Goal: Task Accomplishment & Management: Manage account settings

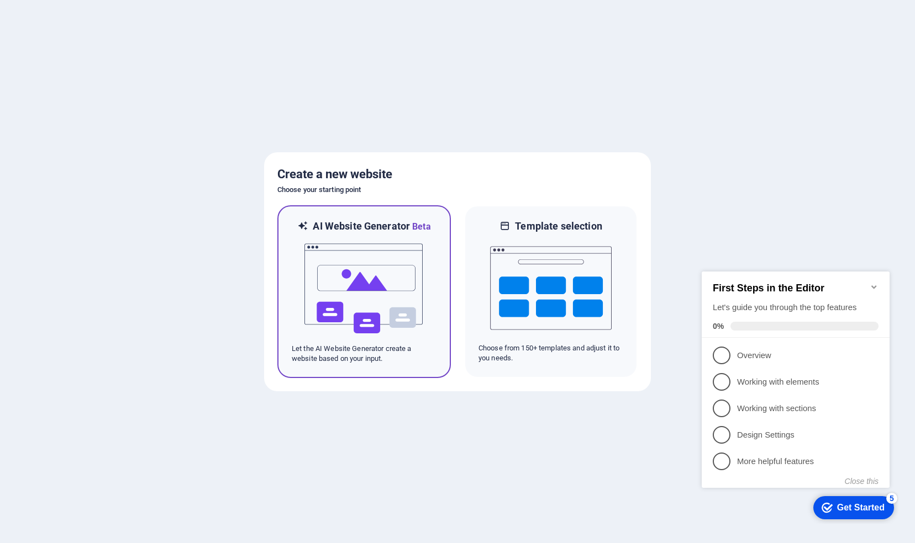
click at [405, 305] on img at bounding box center [363, 289] width 121 height 110
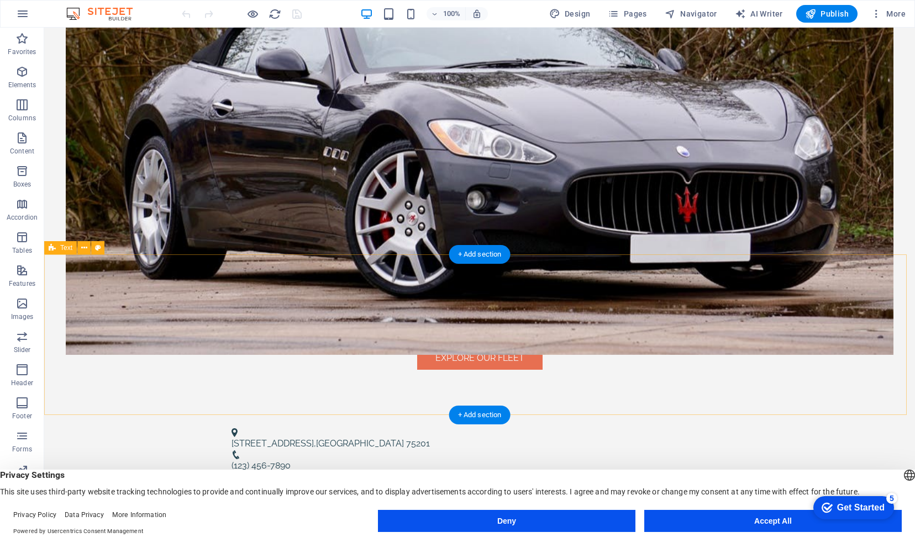
scroll to position [294, 0]
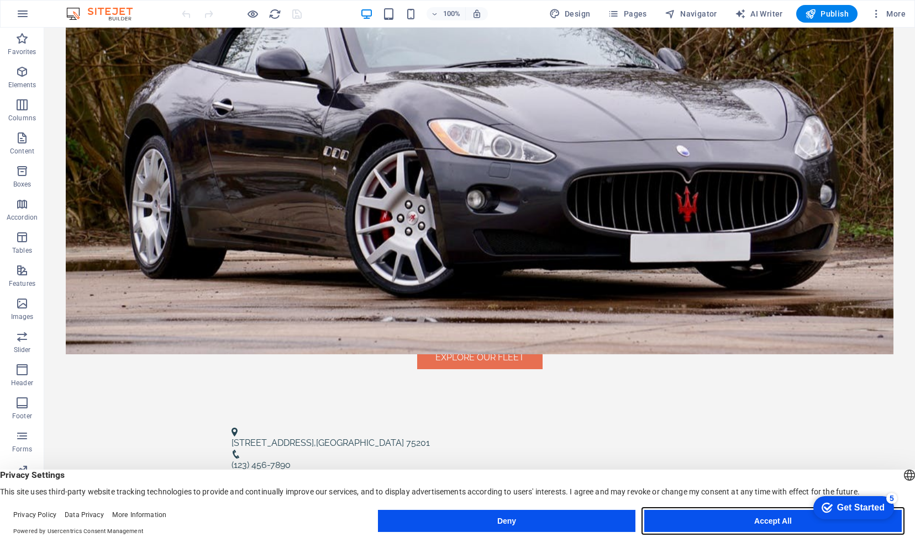
click at [741, 518] on button "Accept All" at bounding box center [772, 521] width 257 height 22
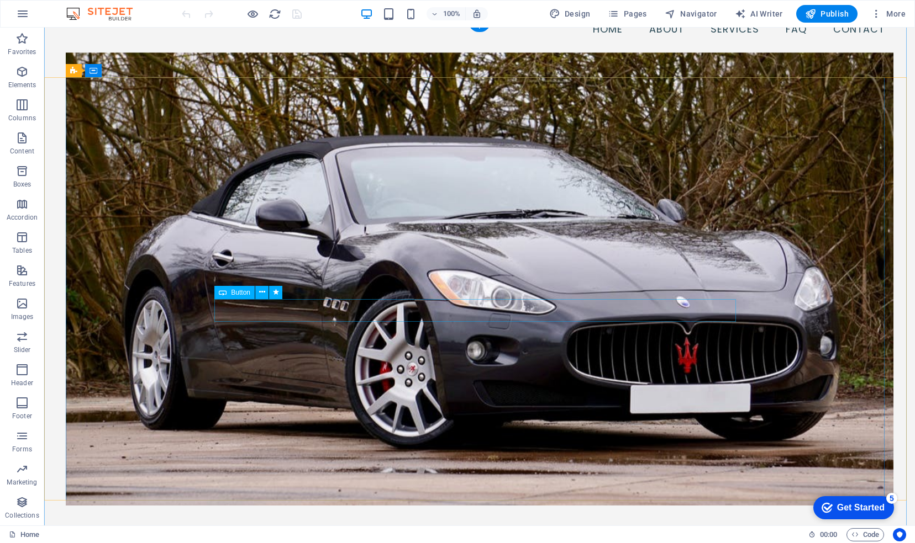
scroll to position [0, 0]
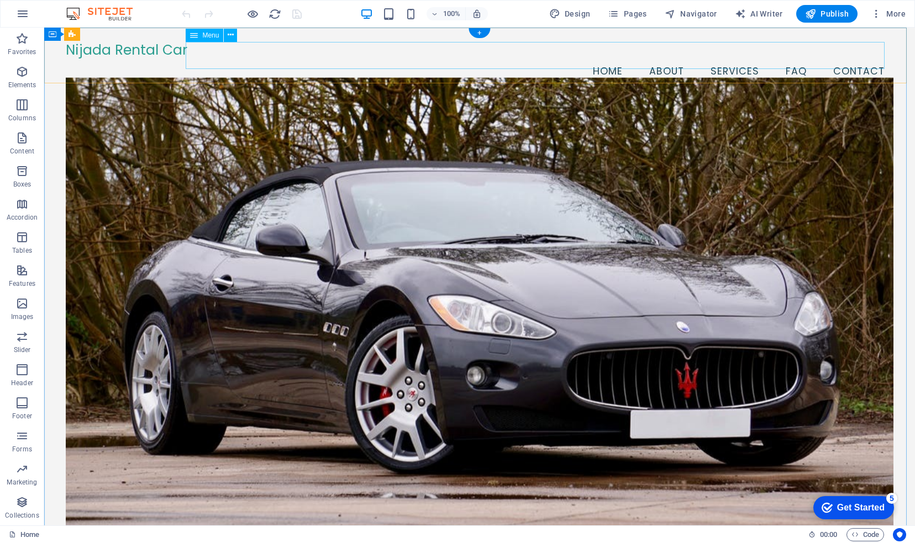
click at [609, 61] on nav "Home About Services FAQ Contact" at bounding box center [479, 72] width 827 height 28
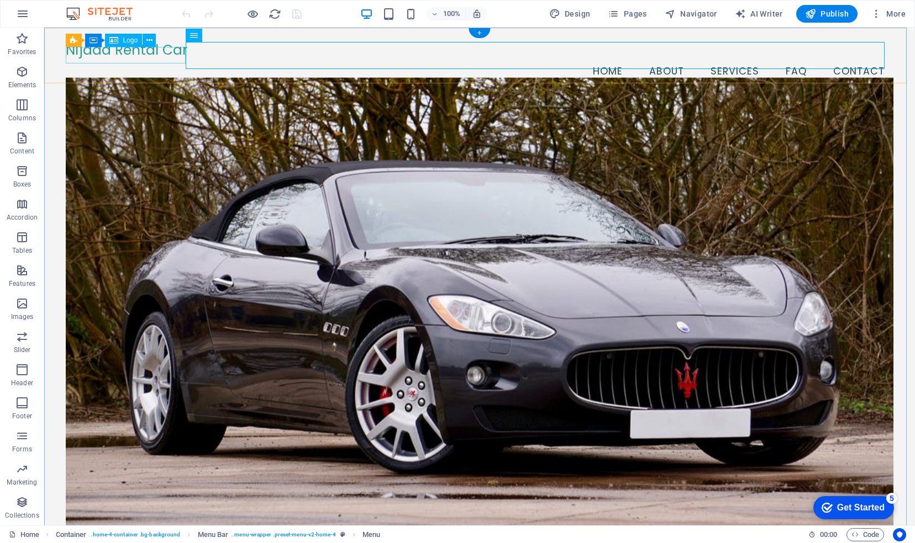
click at [141, 53] on div "Nijada Rental Car" at bounding box center [479, 50] width 827 height 17
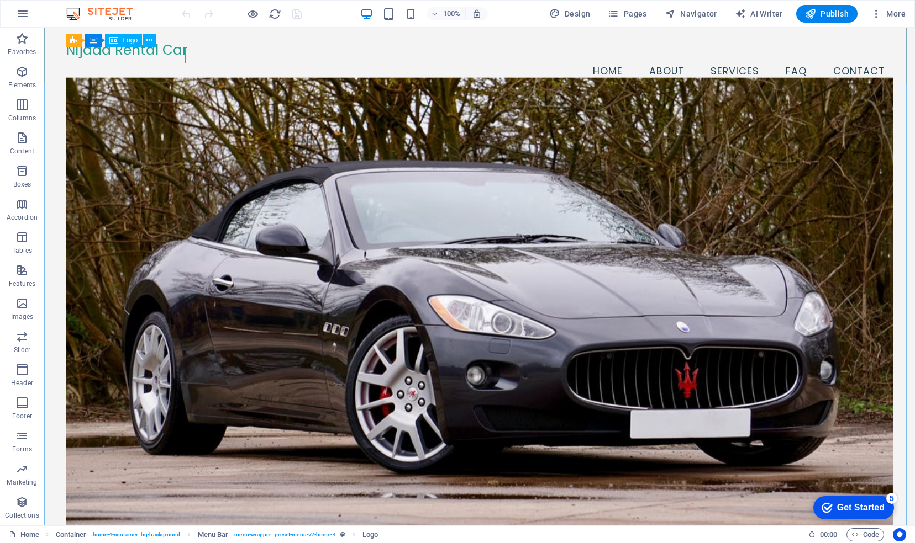
click at [119, 41] on div "Logo" at bounding box center [123, 40] width 37 height 13
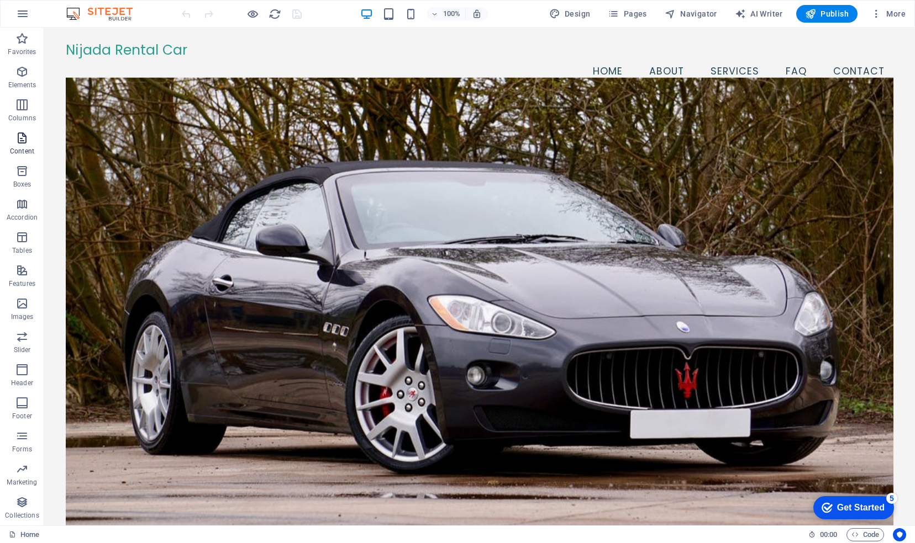
click at [19, 147] on p "Content" at bounding box center [22, 151] width 24 height 9
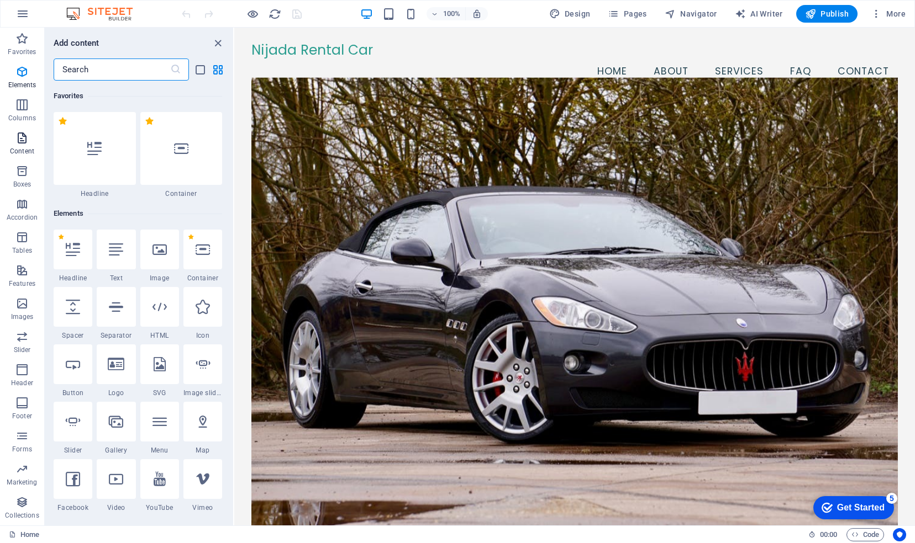
scroll to position [1932, 0]
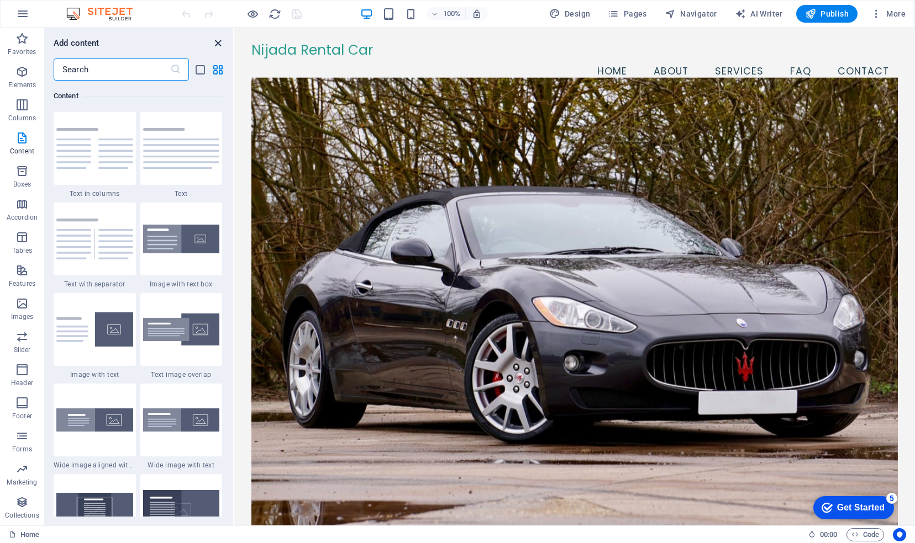
click at [218, 42] on icon "close panel" at bounding box center [218, 43] width 13 height 13
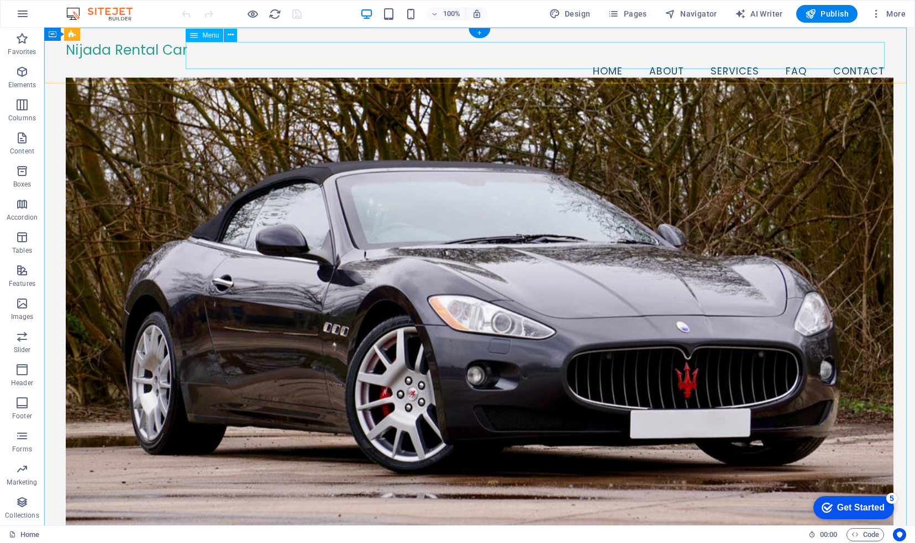
click at [607, 58] on nav "Home About Services FAQ Contact" at bounding box center [479, 72] width 827 height 28
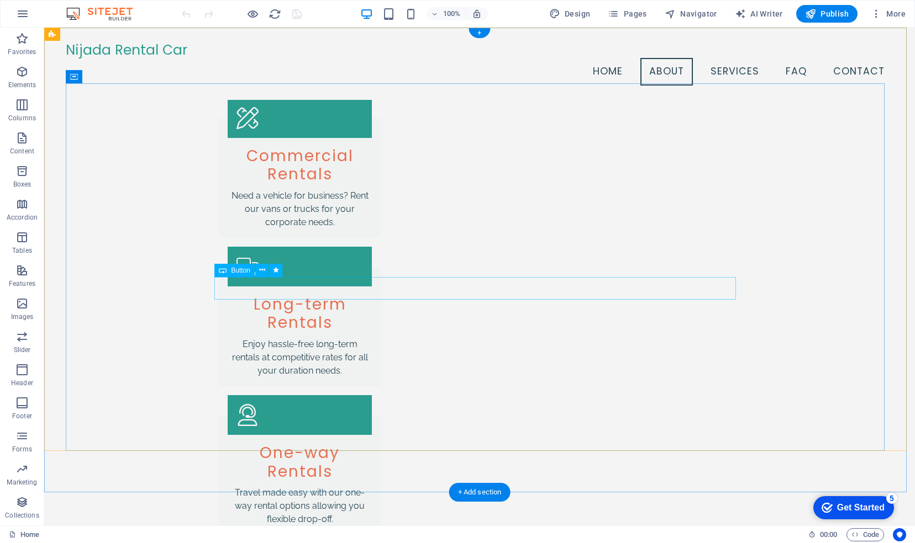
scroll to position [0, 0]
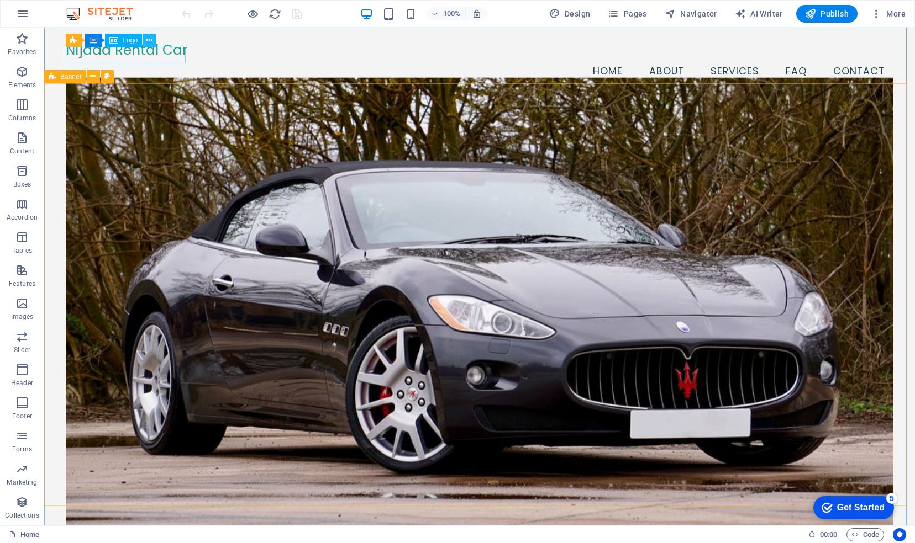
click at [149, 41] on icon at bounding box center [149, 41] width 6 height 12
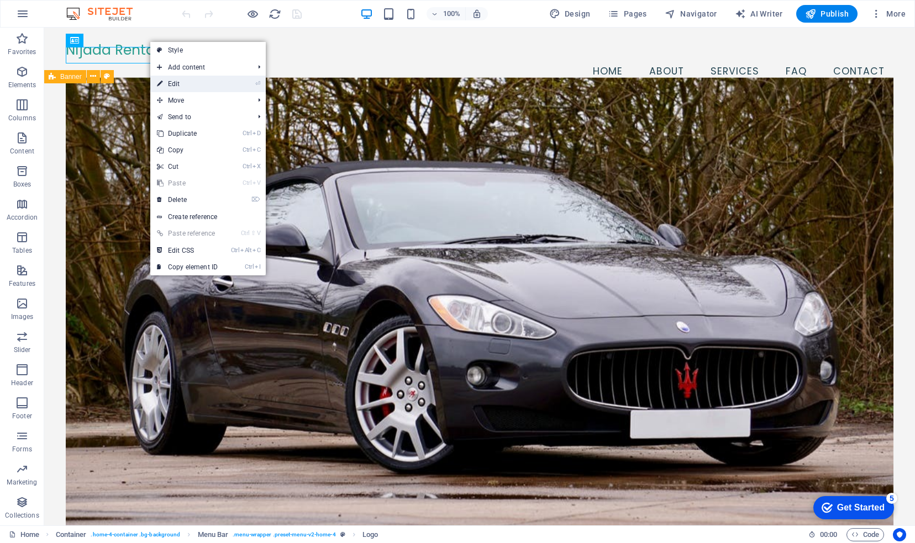
click at [184, 81] on link "⏎ Edit" at bounding box center [187, 84] width 74 height 17
select select "px"
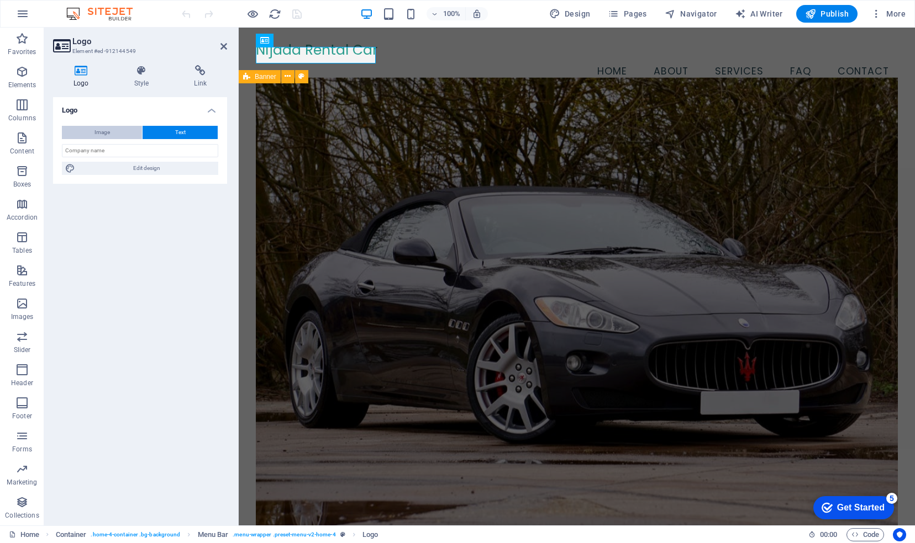
click at [107, 131] on span "Image" at bounding box center [101, 132] width 15 height 13
select select "DISABLED_OPTION_VALUE"
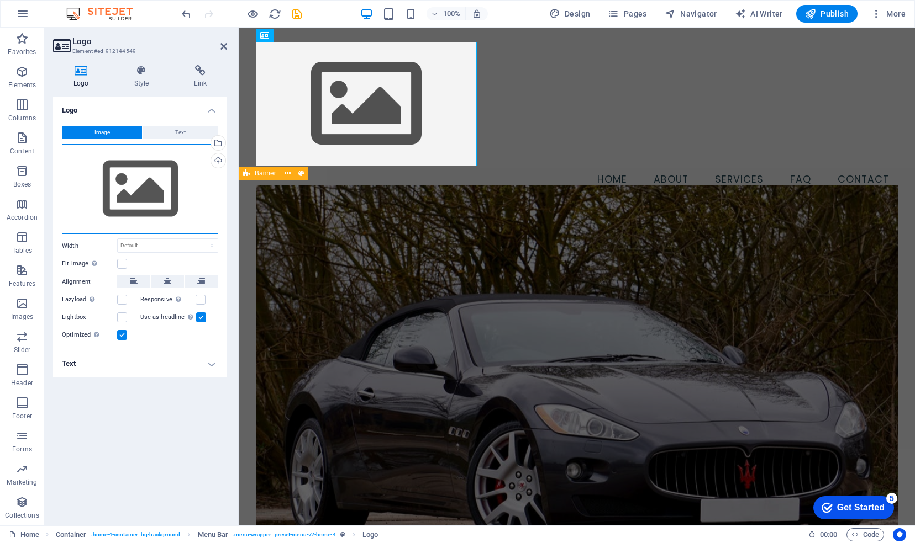
click at [142, 181] on div "Drag files here, click to choose files or select files from Files or our free s…" at bounding box center [140, 189] width 156 height 91
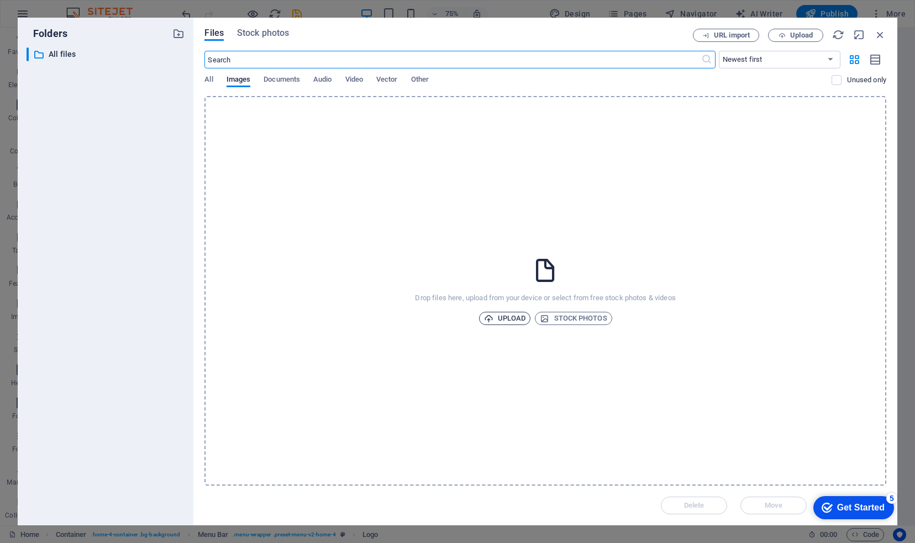
click at [510, 316] on span "Upload" at bounding box center [505, 318] width 42 height 13
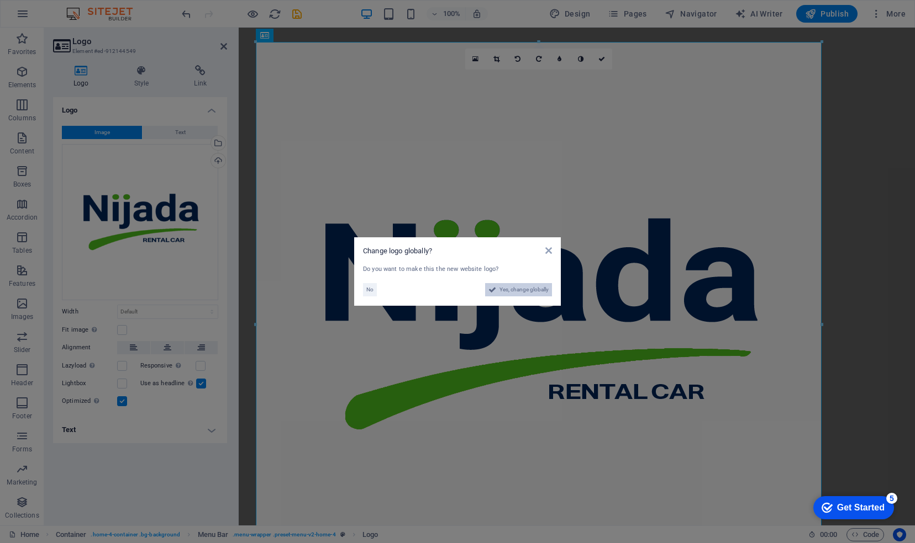
click at [529, 294] on span "Yes, change globally" at bounding box center [523, 289] width 49 height 13
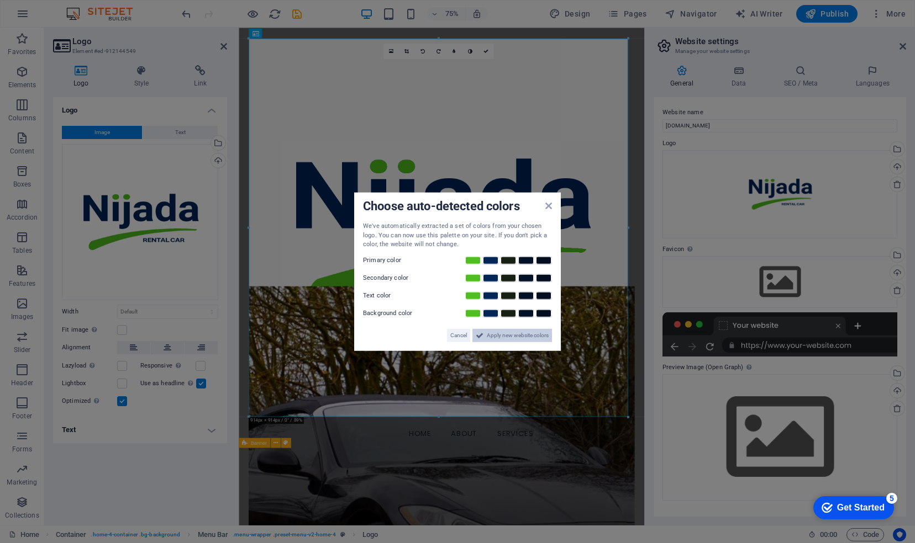
click at [524, 339] on span "Apply new website colors" at bounding box center [518, 335] width 62 height 13
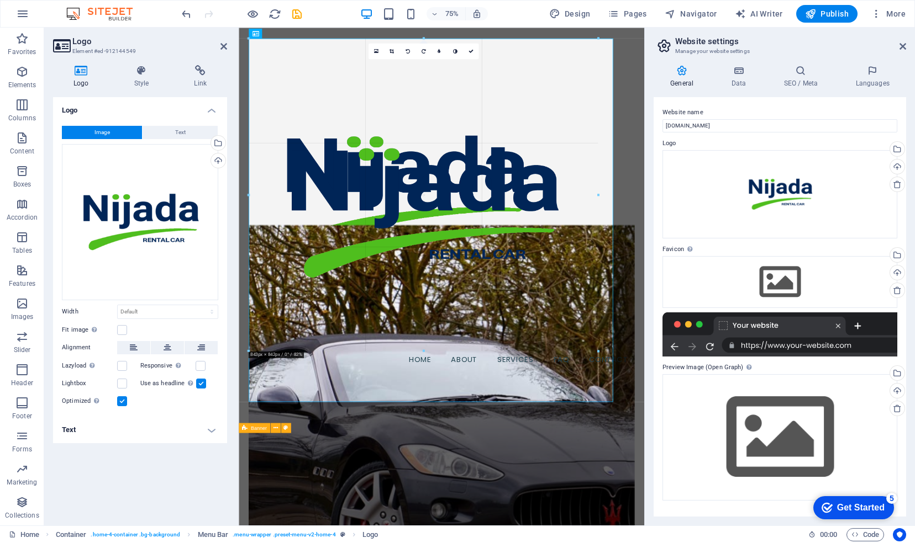
drag, startPoint x: 627, startPoint y: 418, endPoint x: 538, endPoint y: 210, distance: 225.6
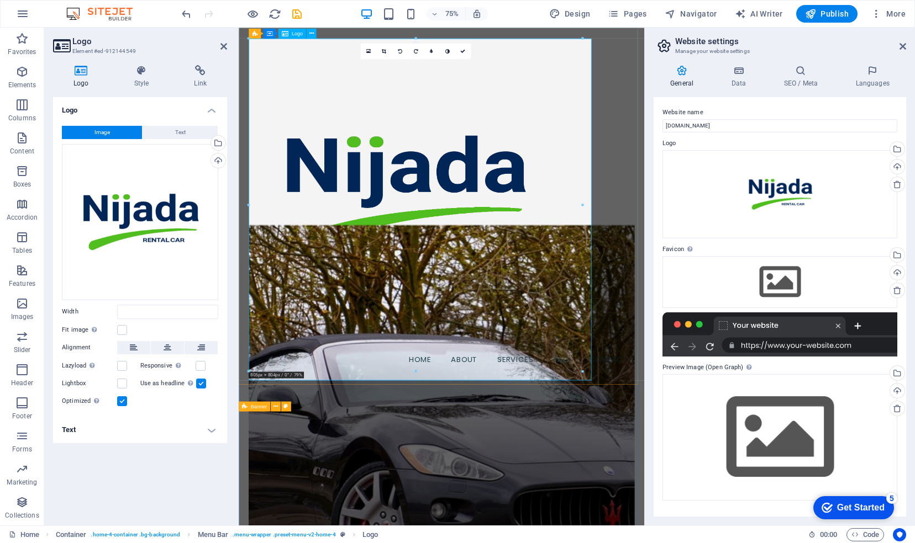
type input "804"
select select "px"
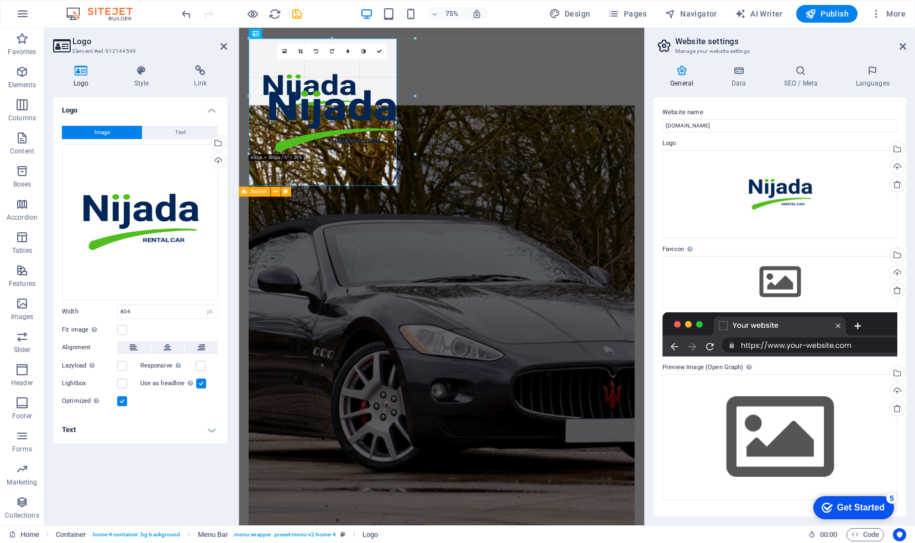
drag, startPoint x: 582, startPoint y: 371, endPoint x: 299, endPoint y: -37, distance: 496.8
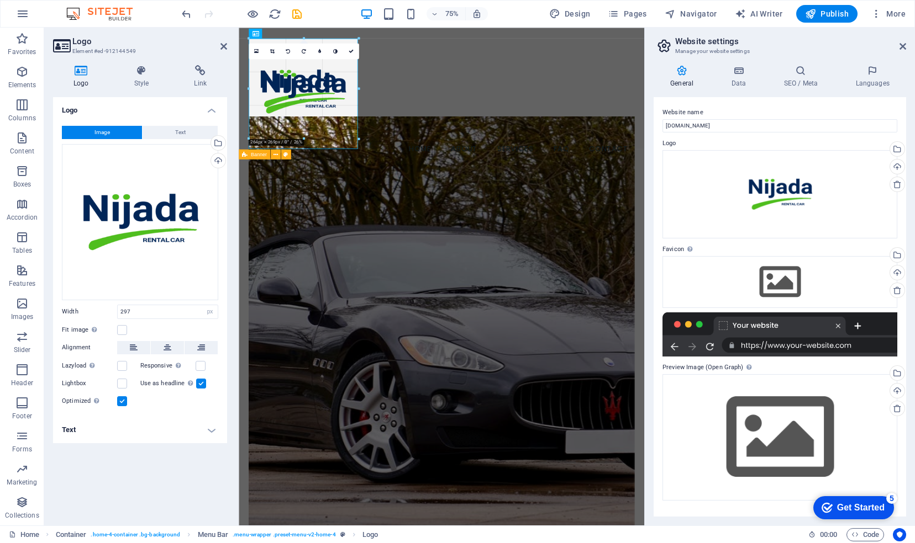
drag, startPoint x: 371, startPoint y: 161, endPoint x: 338, endPoint y: 33, distance: 132.2
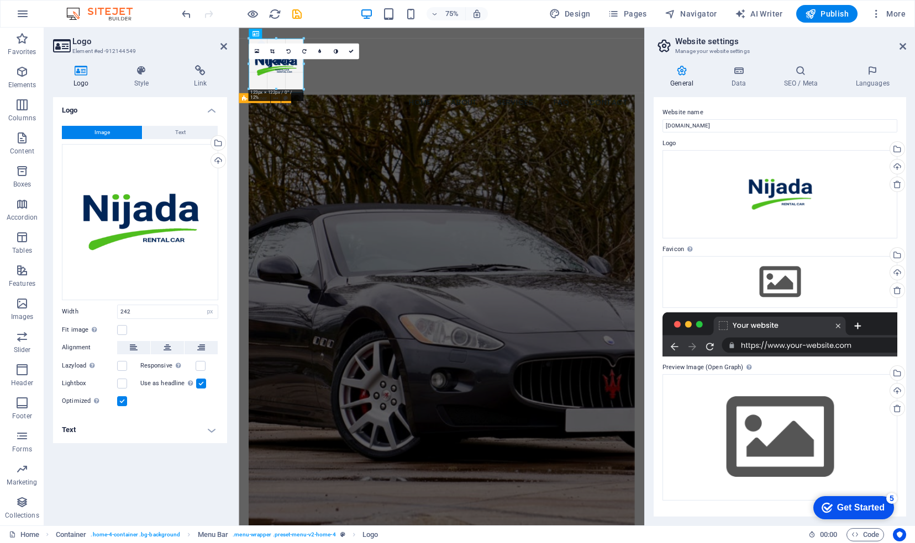
drag, startPoint x: 299, startPoint y: 139, endPoint x: 108, endPoint y: 66, distance: 204.3
type input "131"
click at [372, 114] on nav "Home About Services FAQ Contact" at bounding box center [509, 128] width 514 height 28
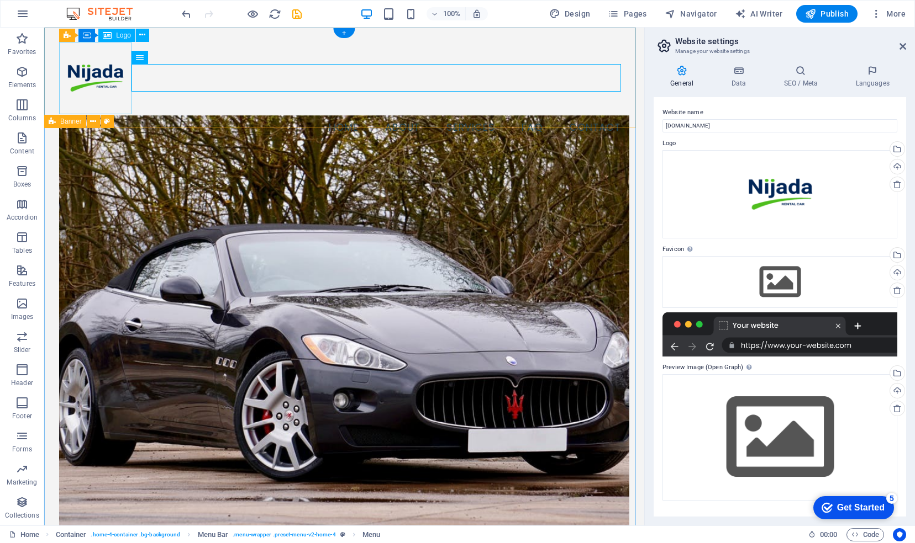
click at [104, 72] on div at bounding box center [344, 78] width 570 height 72
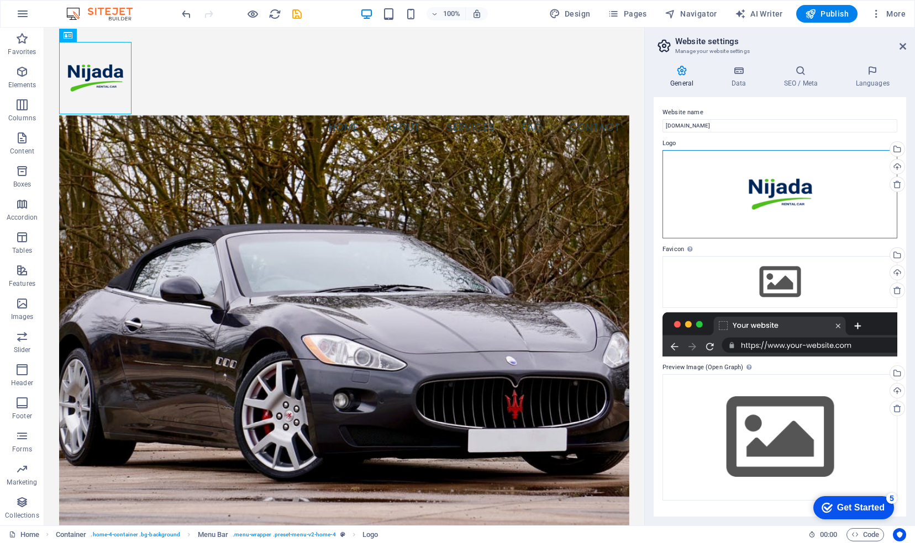
click at [775, 202] on div "Drag files here, click to choose files or select files from Files or our free s…" at bounding box center [779, 194] width 235 height 88
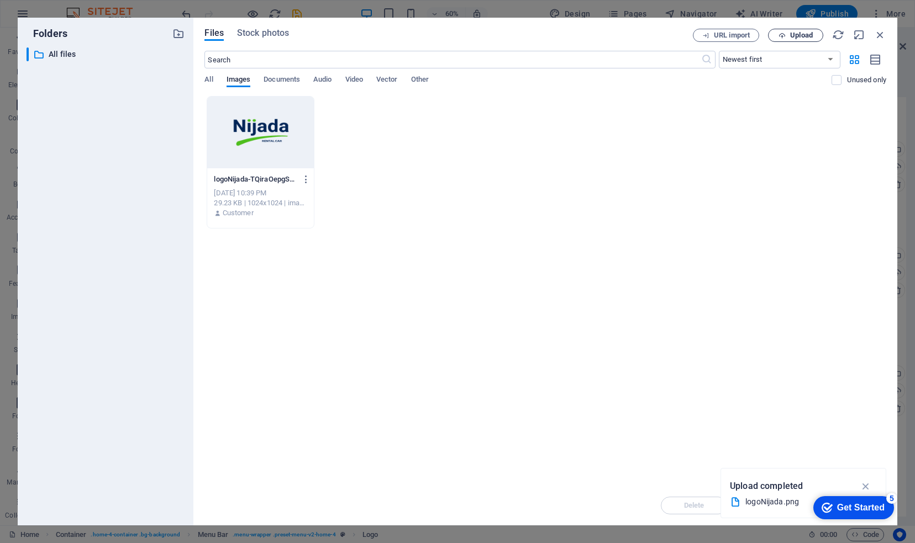
click at [803, 36] on span "Upload" at bounding box center [801, 35] width 23 height 7
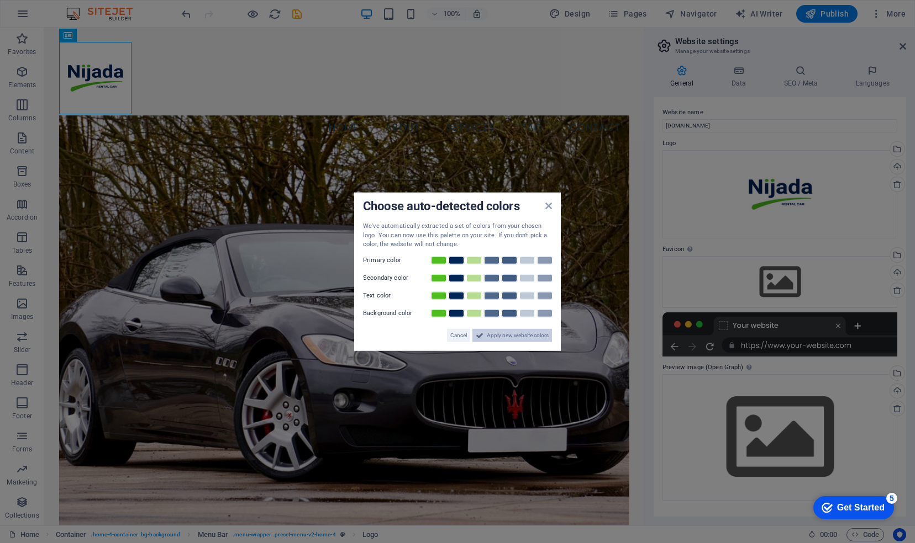
click at [506, 336] on span "Apply new website colors" at bounding box center [518, 335] width 62 height 13
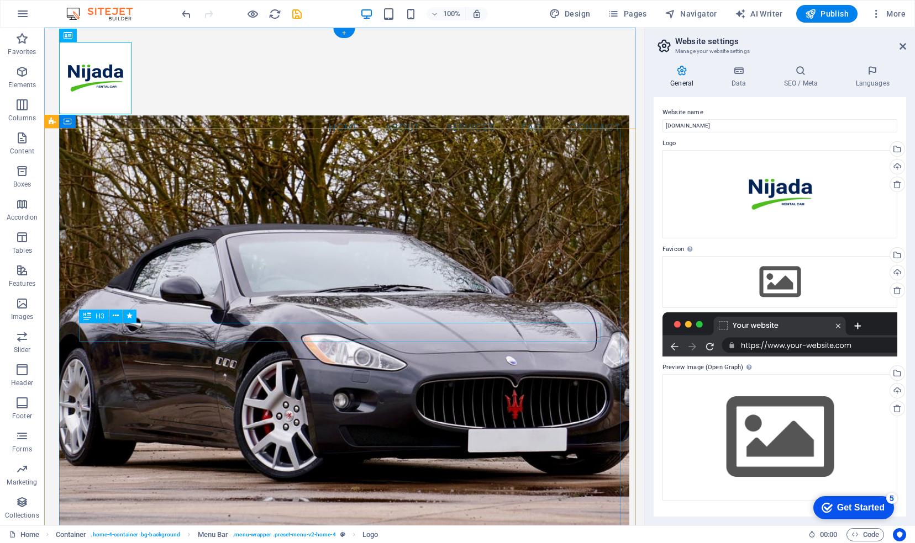
click at [402, 439] on figure at bounding box center [344, 341] width 570 height 453
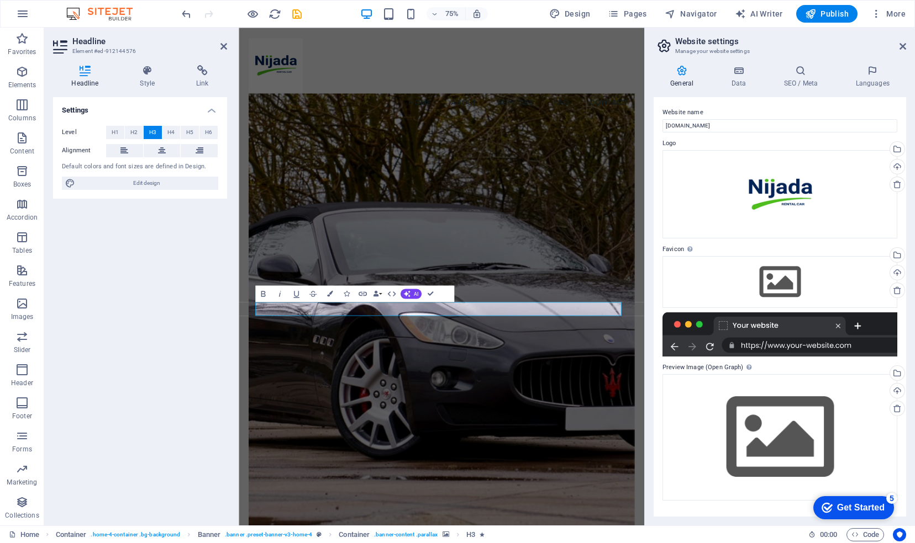
click at [316, 465] on figure at bounding box center [509, 417] width 514 height 605
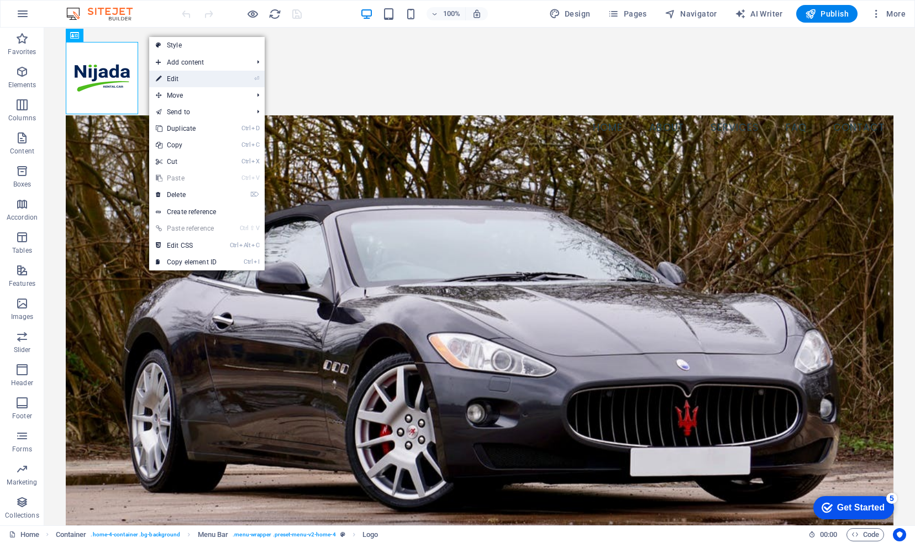
click at [170, 76] on link "⏎ Edit" at bounding box center [186, 79] width 74 height 17
select select "px"
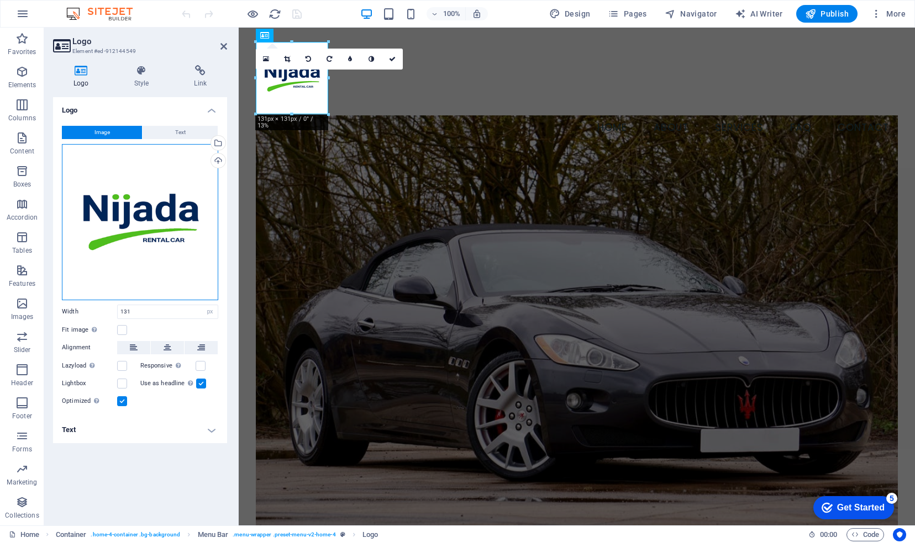
click at [154, 236] on div "Drag files here, click to choose files or select files from Files or our free s…" at bounding box center [140, 222] width 156 height 156
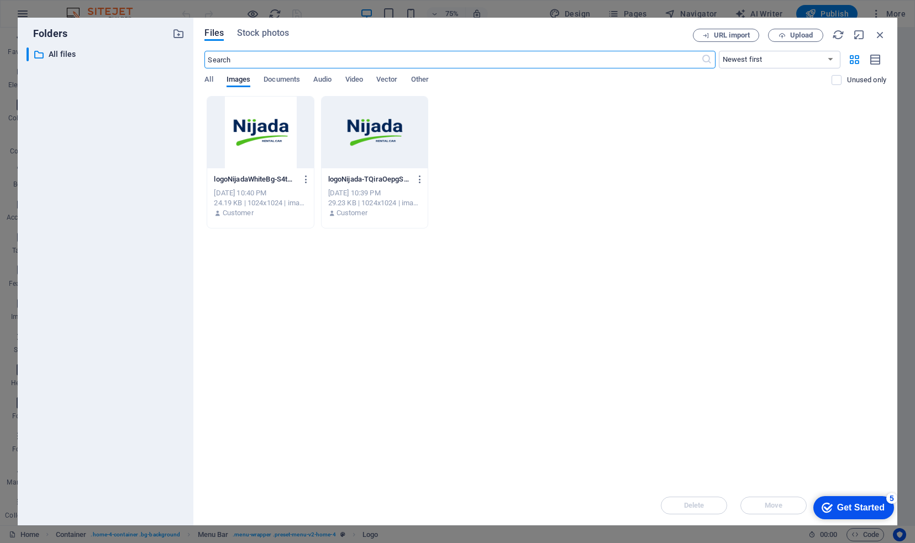
click at [384, 138] on div at bounding box center [374, 133] width 106 height 72
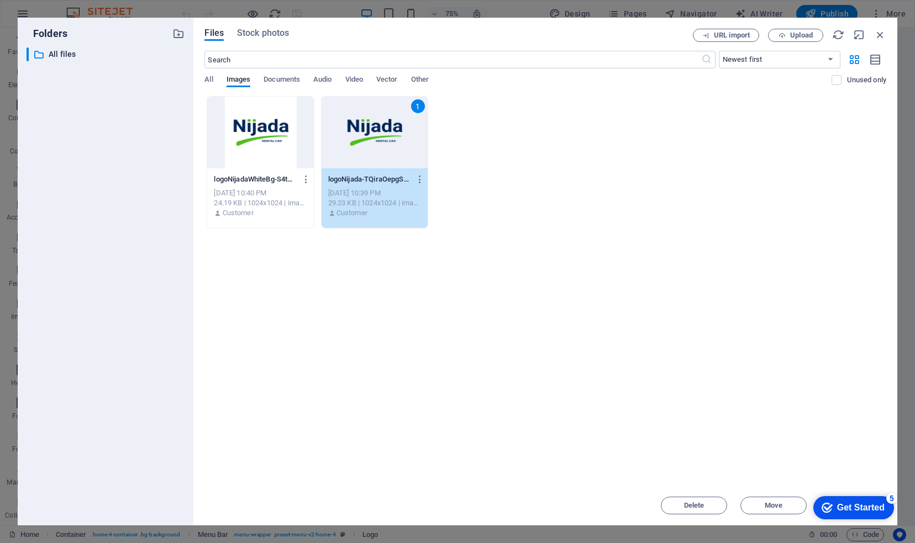
click at [388, 152] on div "1" at bounding box center [374, 133] width 106 height 72
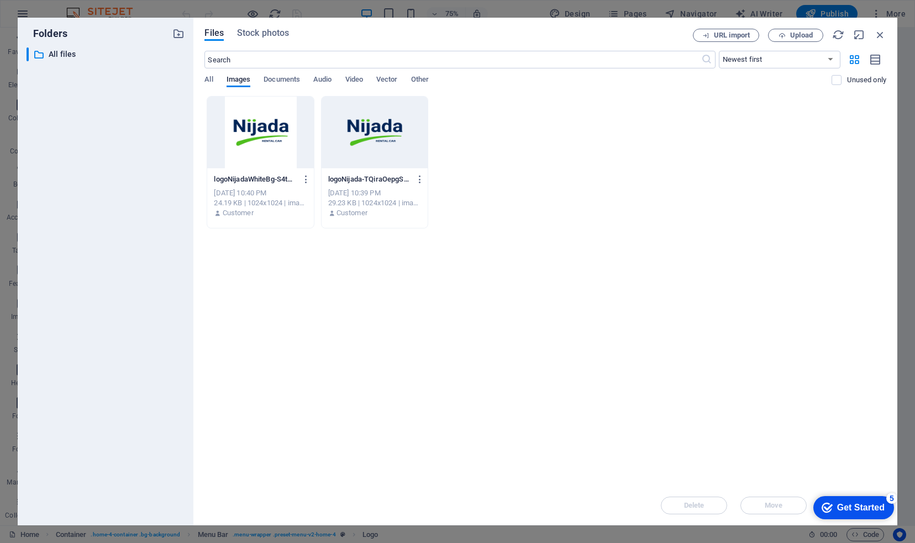
click at [388, 152] on div at bounding box center [374, 133] width 106 height 72
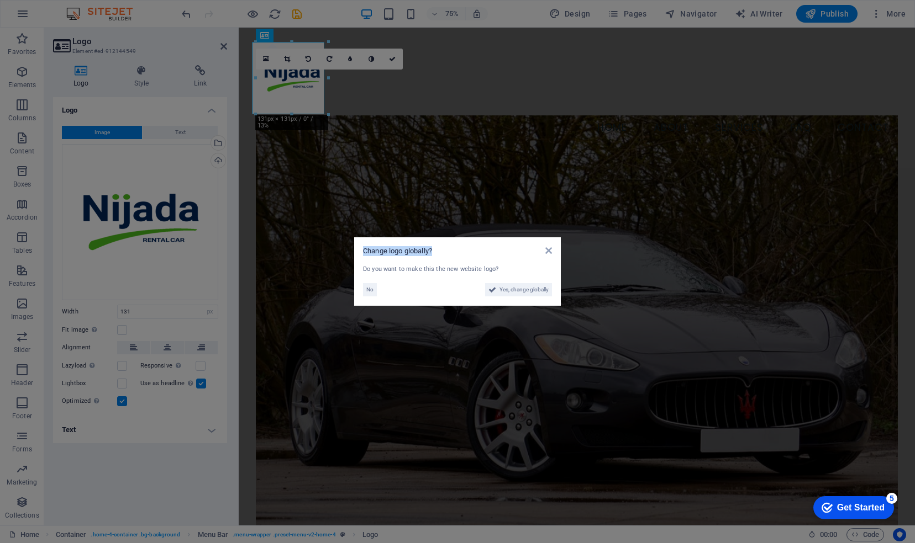
click at [388, 152] on aside "Change logo globally? Do you want to make this the new website logo? No Yes, ch…" at bounding box center [457, 271] width 915 height 543
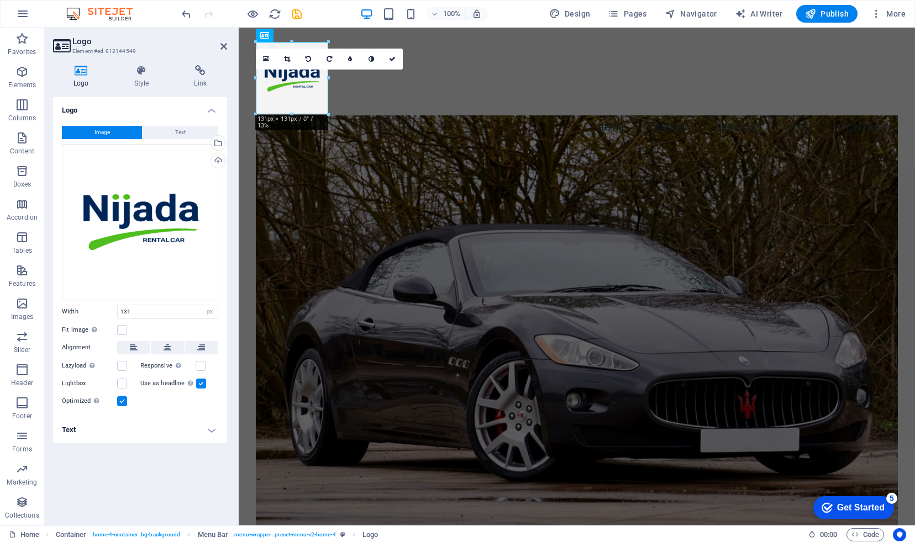
click at [106, 129] on span "Image" at bounding box center [101, 132] width 15 height 13
click at [85, 77] on h4 "Logo" at bounding box center [83, 76] width 61 height 23
click at [88, 134] on button "Image" at bounding box center [102, 132] width 80 height 13
click at [118, 201] on div "Drag files here, click to choose files or select files from Files or our free s…" at bounding box center [140, 222] width 156 height 156
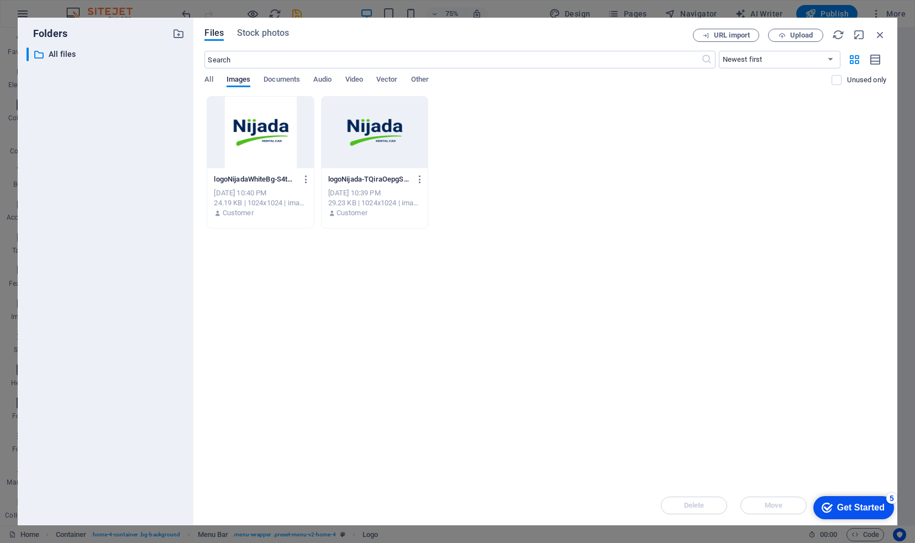
click at [377, 154] on div at bounding box center [374, 133] width 106 height 72
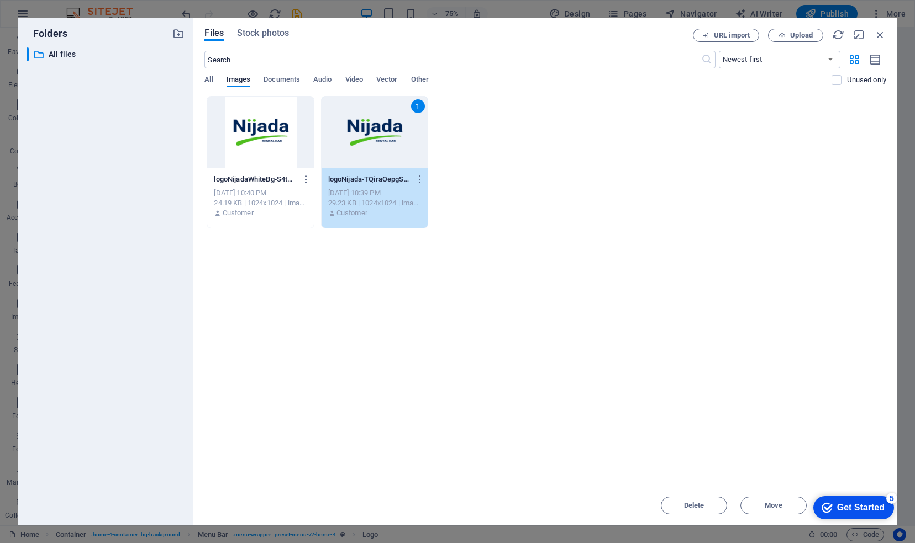
drag, startPoint x: 832, startPoint y: 503, endPoint x: 837, endPoint y: 458, distance: 45.6
click at [837, 491] on html "checkmark Get Started 5 First Steps in the Editor Let's guide you through the t…" at bounding box center [852, 507] width 91 height 33
click at [828, 509] on icon "checkmark" at bounding box center [826, 508] width 11 height 11
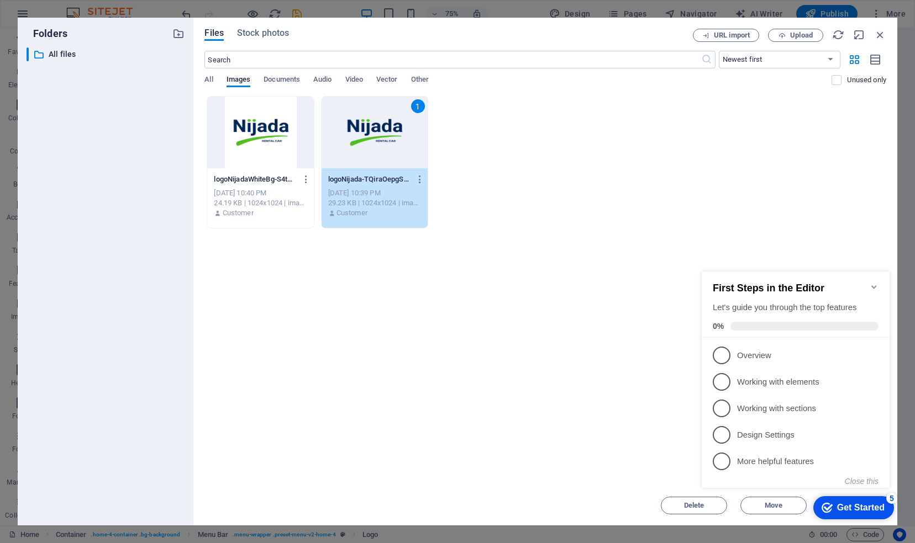
click at [829, 510] on icon "checkmark" at bounding box center [826, 508] width 11 height 11
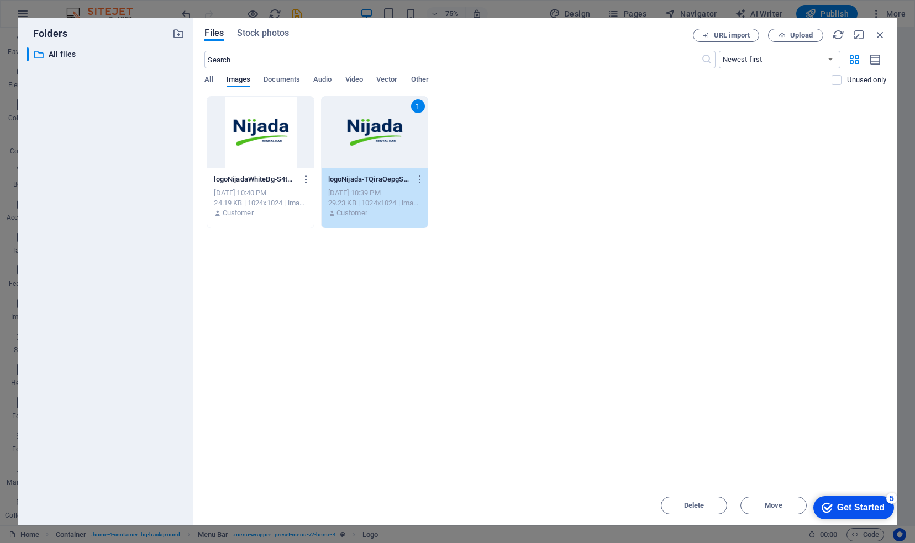
click at [888, 524] on div "checkmark Get Started 5 First Steps in the Editor Let's guide you through the t…" at bounding box center [851, 507] width 94 height 33
click at [404, 165] on div "1" at bounding box center [374, 133] width 106 height 72
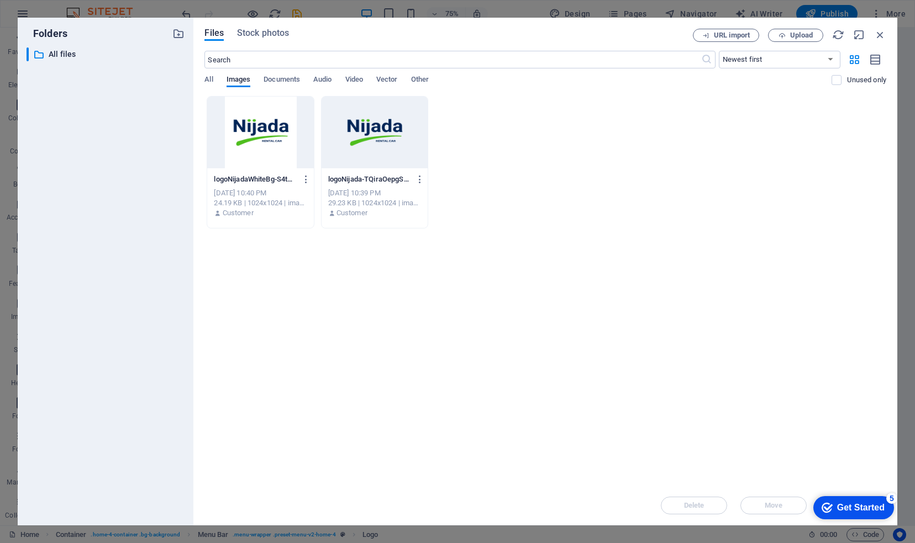
click at [366, 139] on div at bounding box center [374, 133] width 106 height 72
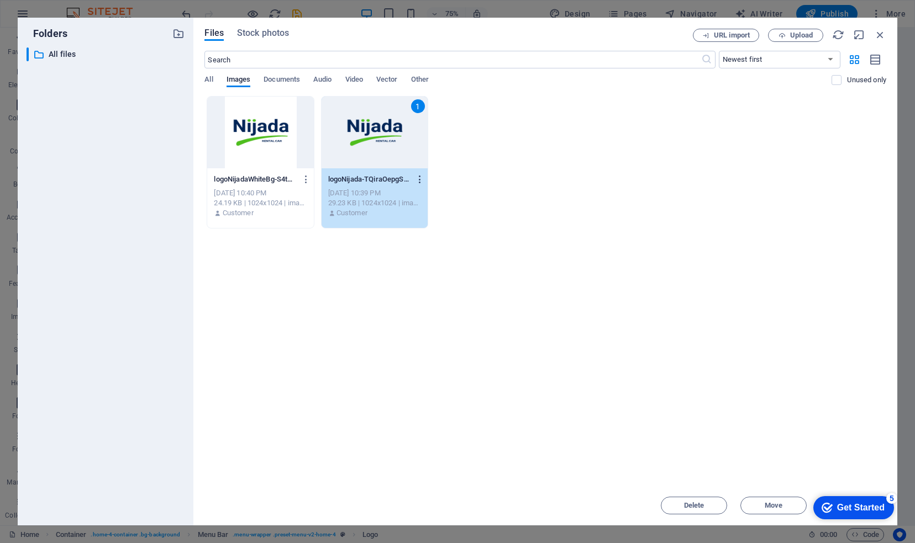
click at [420, 175] on icon "button" at bounding box center [420, 180] width 10 height 10
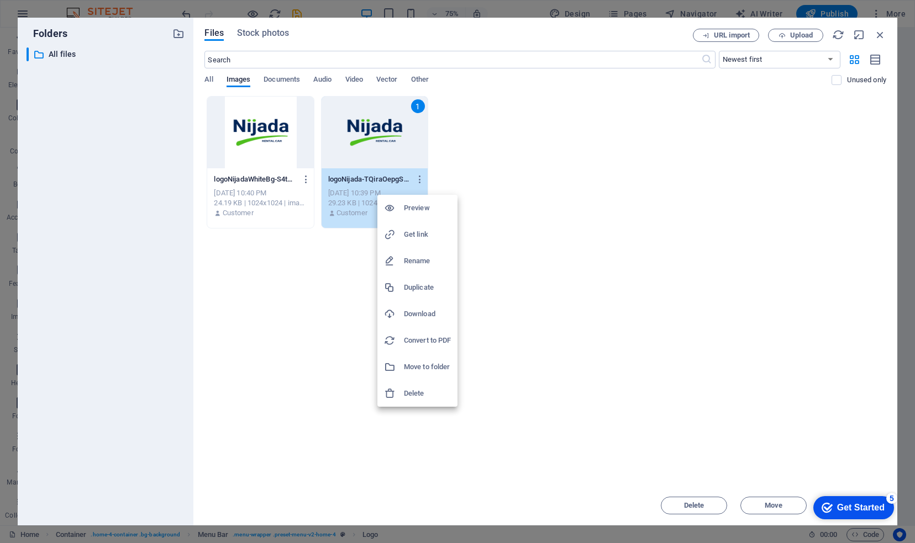
click at [420, 203] on h6 "Preview" at bounding box center [427, 208] width 47 height 13
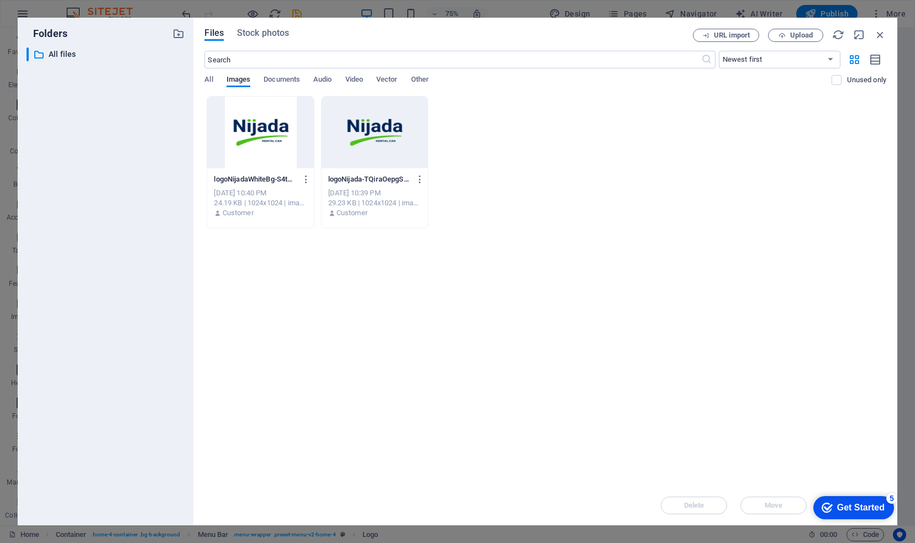
click at [330, 141] on div at bounding box center [374, 133] width 106 height 72
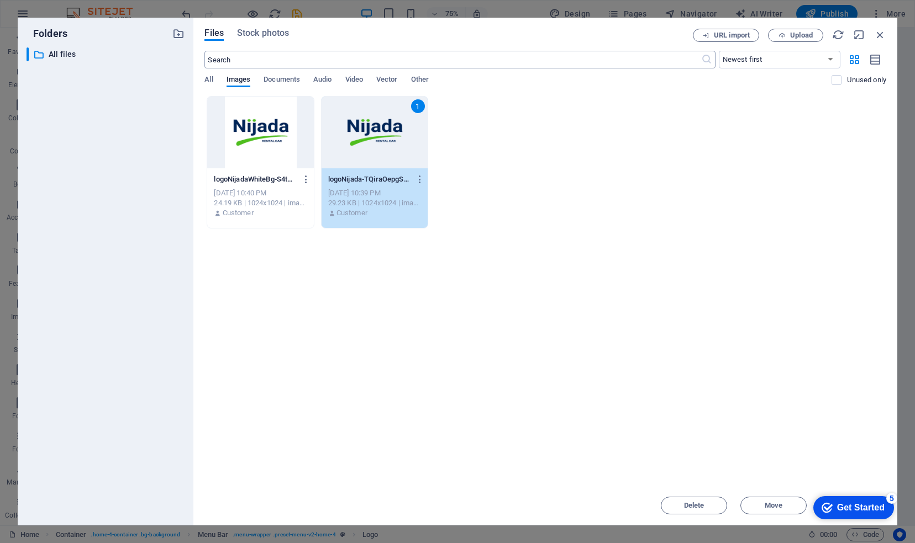
drag, startPoint x: 642, startPoint y: 30, endPoint x: 590, endPoint y: 67, distance: 63.6
click at [579, 54] on div "Files Stock photos URL import Upload ​ Newest first Oldest first Name (A-Z) Nam…" at bounding box center [545, 272] width 682 height 486
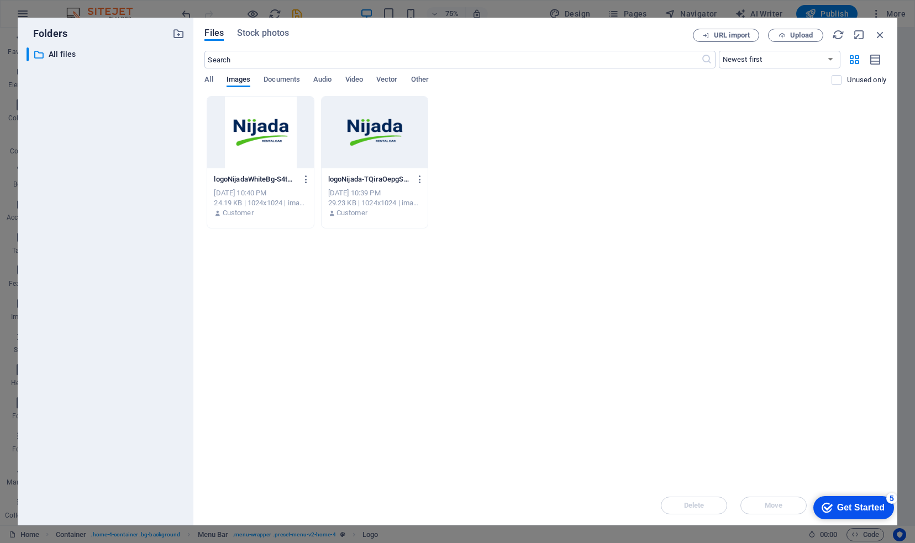
click at [417, 142] on div at bounding box center [374, 133] width 106 height 72
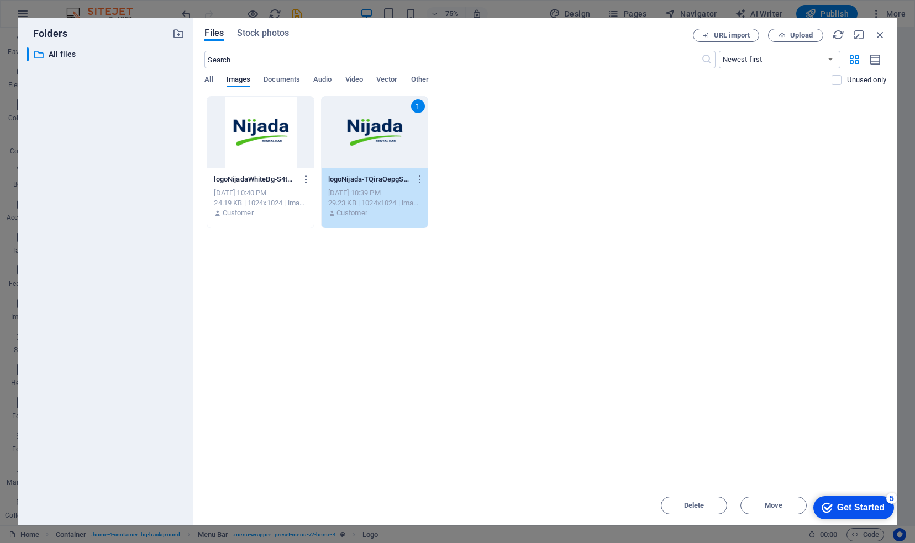
click at [379, 145] on div "1" at bounding box center [374, 133] width 106 height 72
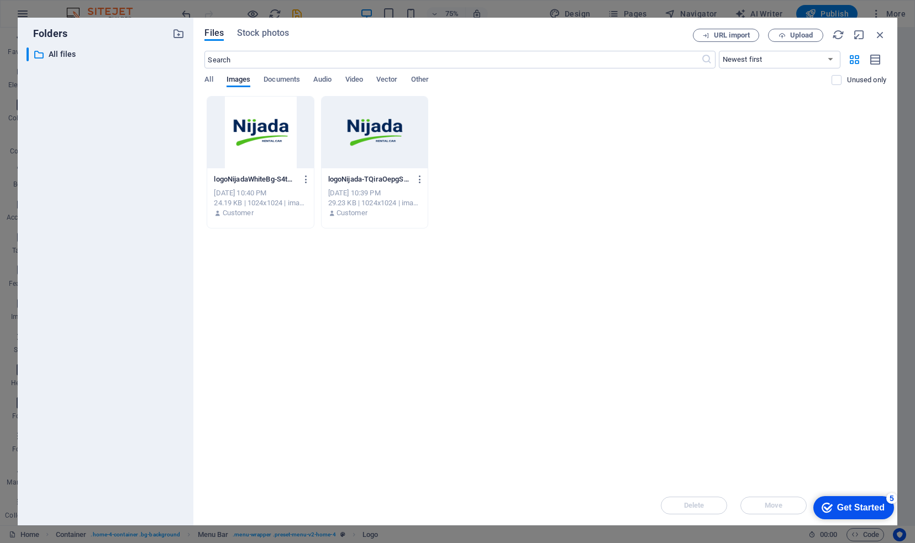
click at [379, 145] on div at bounding box center [374, 133] width 106 height 72
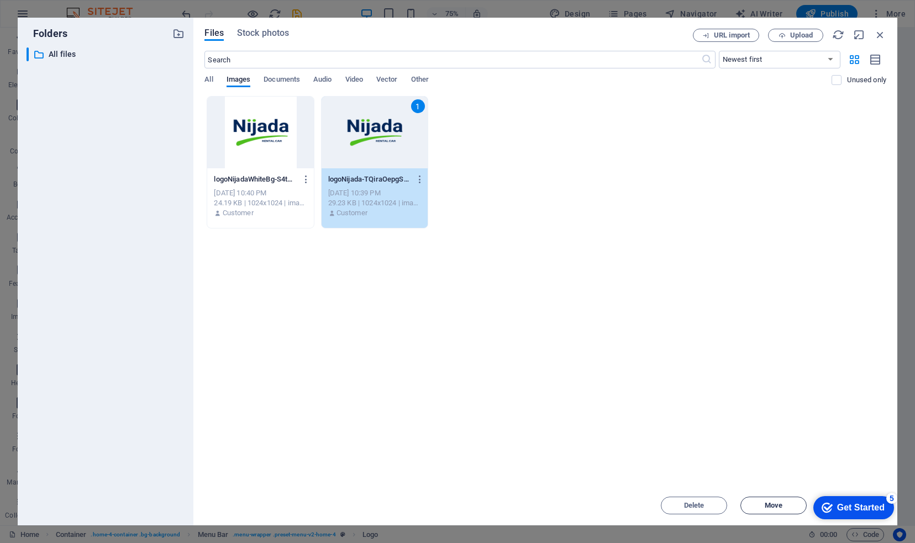
click at [774, 503] on span "Move" at bounding box center [773, 506] width 18 height 7
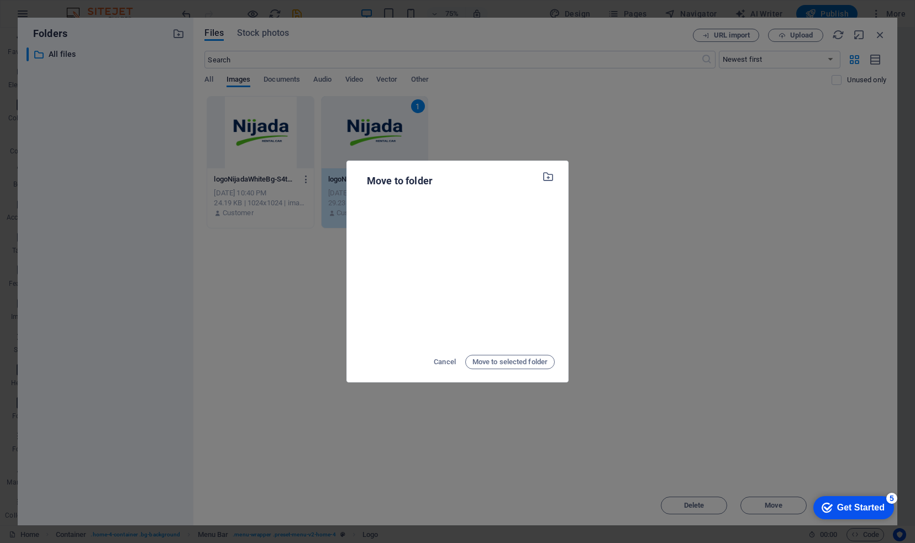
click at [624, 129] on div "Move to folder Cancel Move to selected folder" at bounding box center [457, 271] width 915 height 543
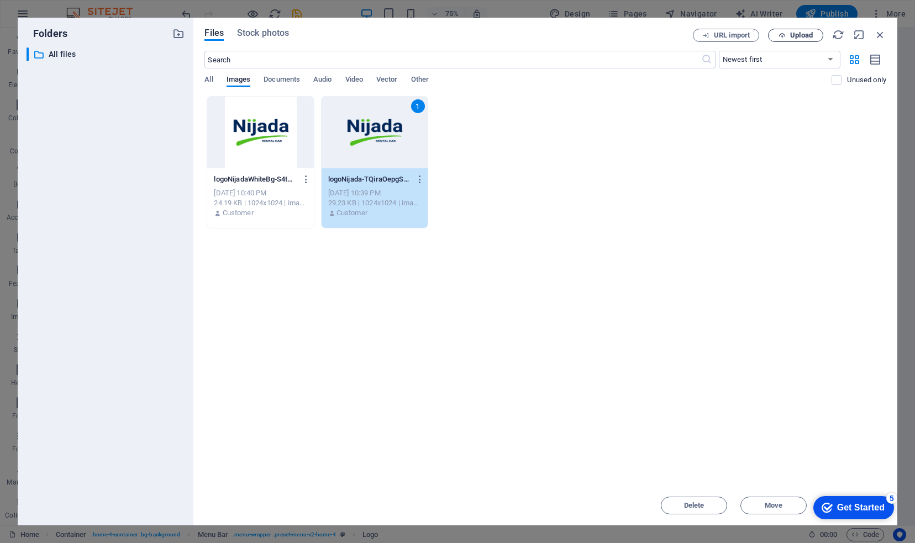
click at [795, 41] on button "Upload" at bounding box center [795, 35] width 55 height 13
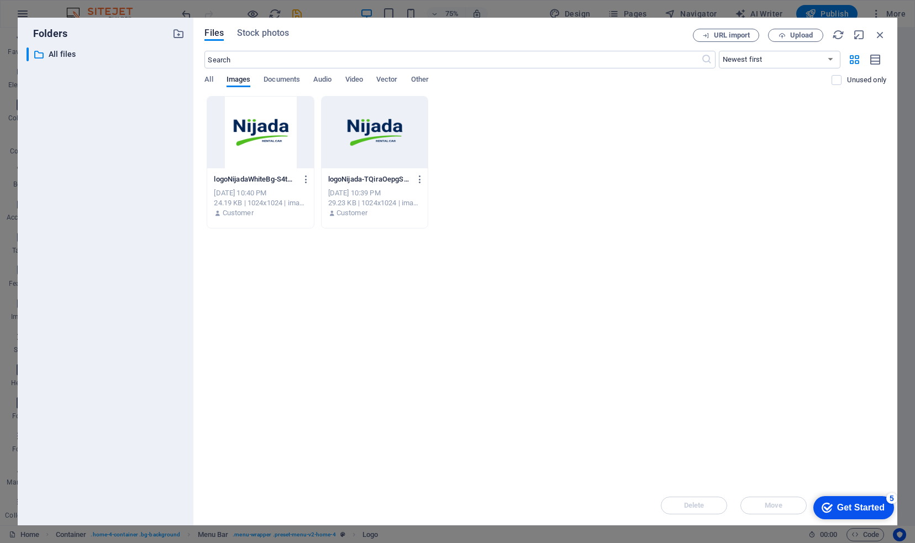
click at [409, 110] on div at bounding box center [374, 133] width 106 height 72
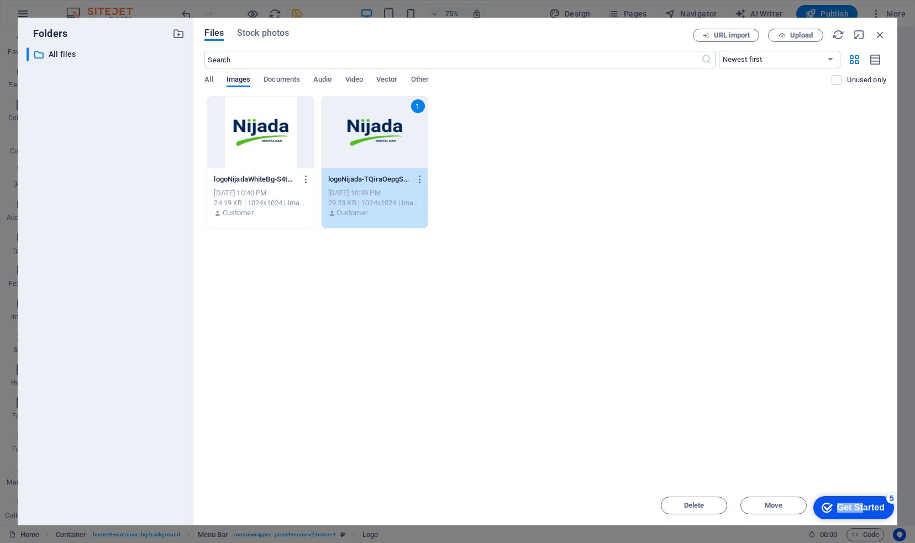
drag, startPoint x: 859, startPoint y: 513, endPoint x: 858, endPoint y: 477, distance: 36.5
click at [858, 491] on html "checkmark Get Started 5 First Steps in the Editor Let's guide you through the t…" at bounding box center [851, 507] width 94 height 33
drag, startPoint x: 858, startPoint y: 477, endPoint x: 890, endPoint y: 496, distance: 37.7
click at [890, 496] on div "5" at bounding box center [891, 498] width 11 height 11
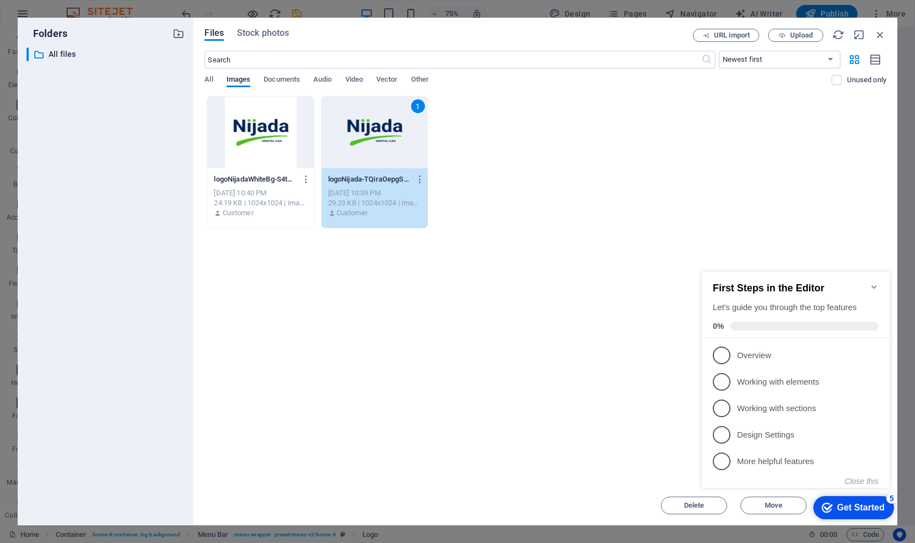
click at [857, 193] on div "logoNijadaWhiteBg-S4tRmON2ZHJT8OrstSiYfw.png logoNijadaWhiteBg-S4tRmON2ZHJT8Ors…" at bounding box center [545, 162] width 682 height 133
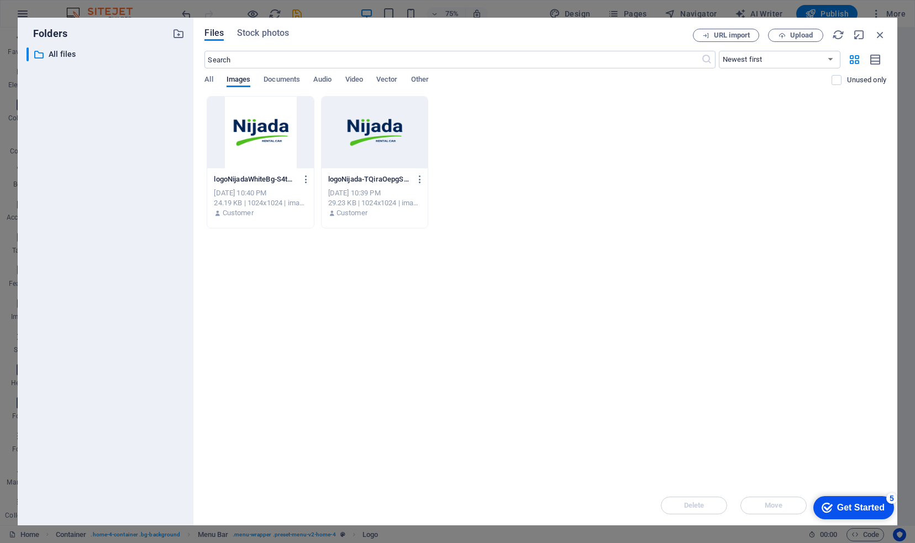
click at [883, 28] on div "Files Stock photos URL import Upload ​ Newest first Oldest first Name (A-Z) Nam…" at bounding box center [545, 272] width 704 height 508
click at [881, 34] on icon "button" at bounding box center [880, 35] width 12 height 12
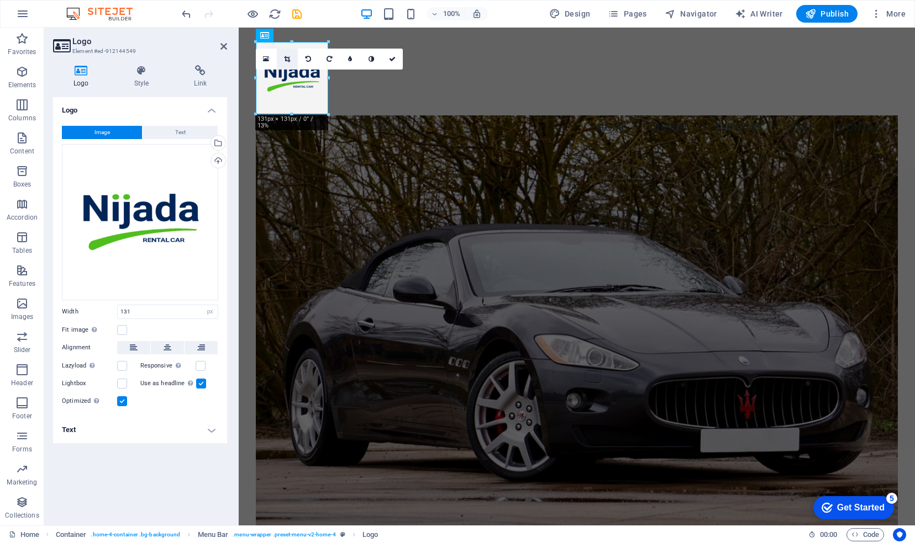
click at [285, 61] on icon at bounding box center [287, 59] width 6 height 7
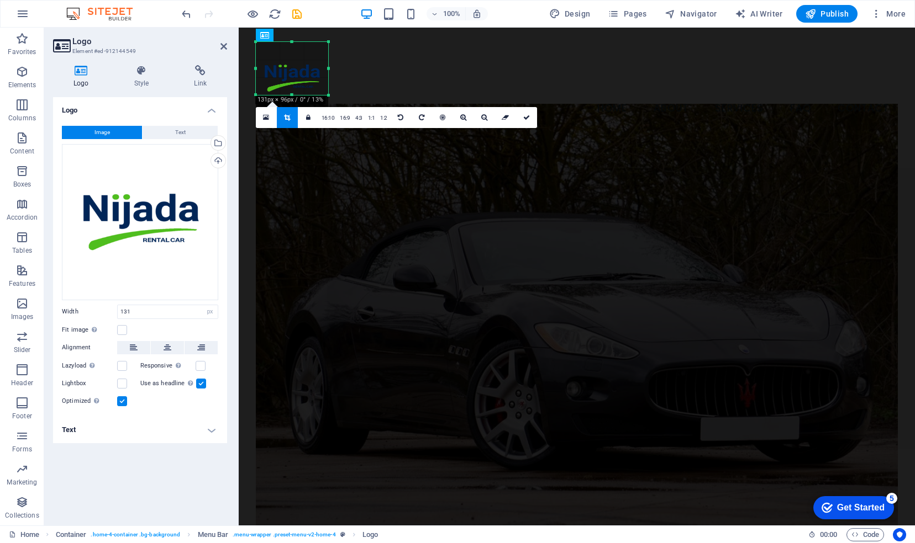
drag, startPoint x: 292, startPoint y: 114, endPoint x: 290, endPoint y: 94, distance: 19.5
click at [290, 94] on div at bounding box center [292, 95] width 72 height 4
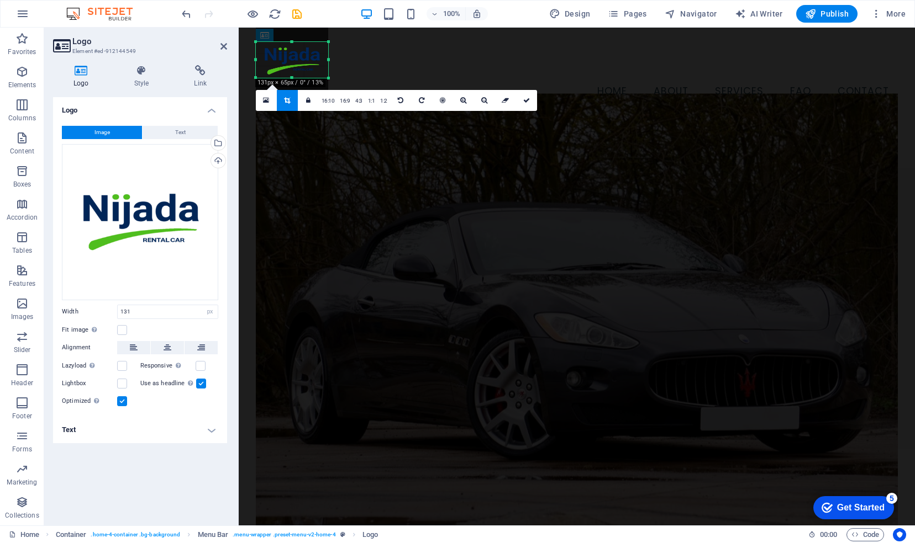
drag, startPoint x: 292, startPoint y: 42, endPoint x: 294, endPoint y: 59, distance: 17.3
click at [294, 59] on div "180 170 160 150 140 130 120 110 100 90 80 70 60 50 40 30 20 10 0 -10 -20 -30 -4…" at bounding box center [292, 60] width 72 height 36
click at [524, 99] on icon at bounding box center [526, 100] width 7 height 7
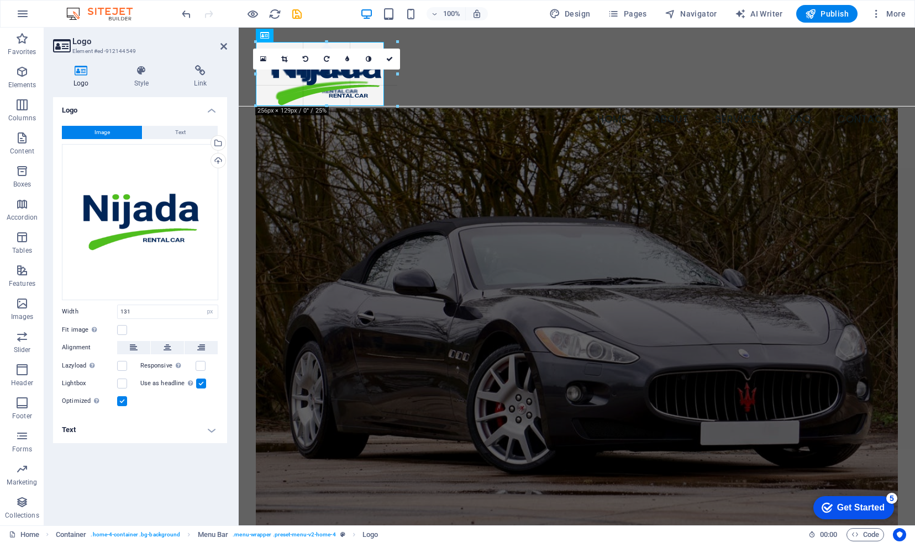
drag, startPoint x: 327, startPoint y: 77, endPoint x: 383, endPoint y: 94, distance: 58.2
type input "232"
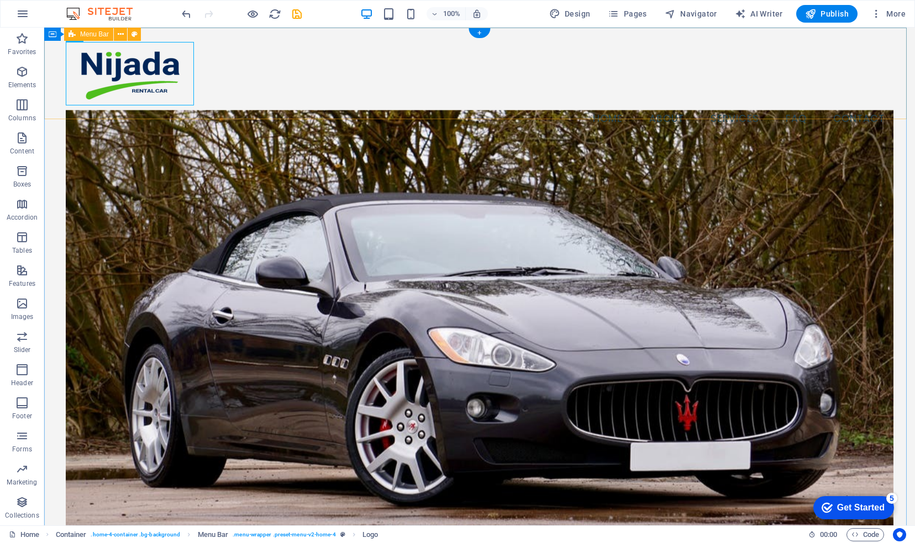
click at [226, 102] on div "Menu Home About Services FAQ Contact" at bounding box center [479, 87] width 870 height 119
click at [226, 105] on nav "Home About Services FAQ Contact" at bounding box center [479, 119] width 827 height 28
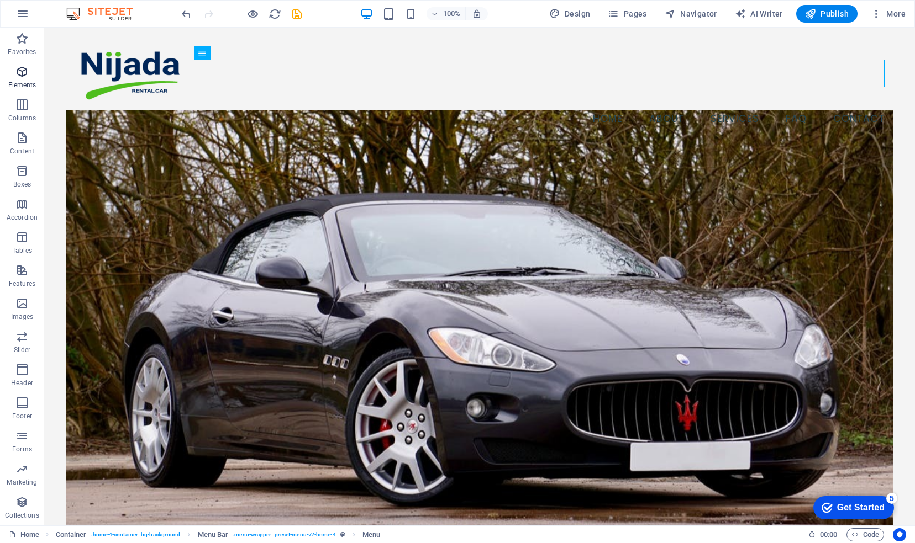
click at [22, 86] on p "Elements" at bounding box center [22, 85] width 28 height 9
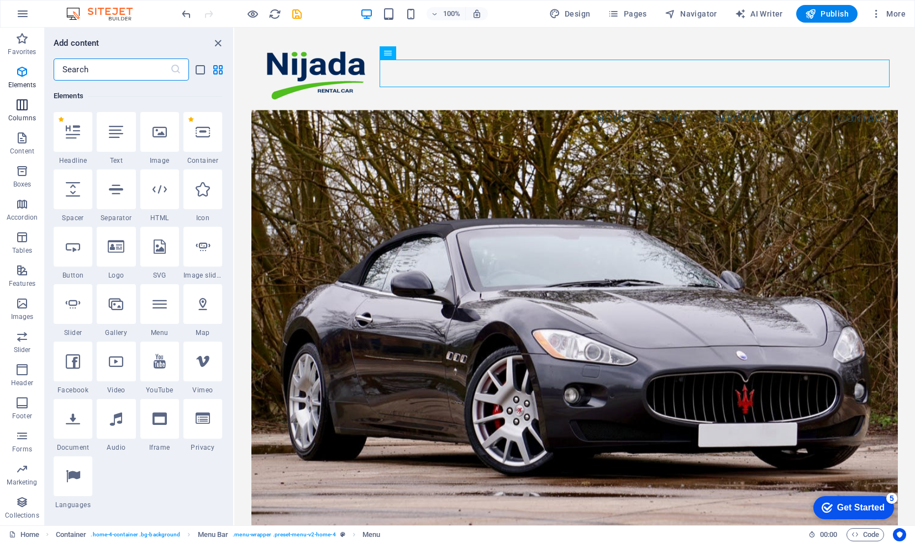
scroll to position [118, 0]
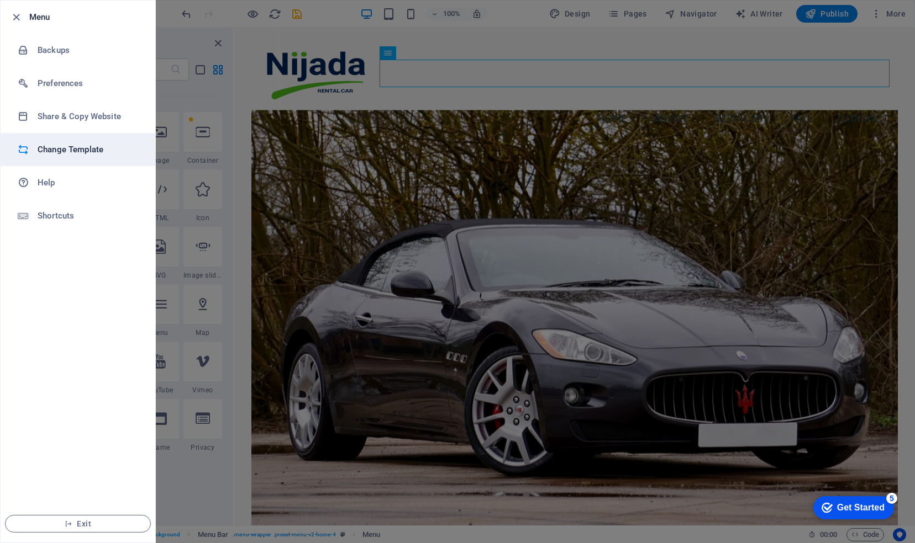
click at [67, 150] on h6 "Change Template" at bounding box center [89, 149] width 102 height 13
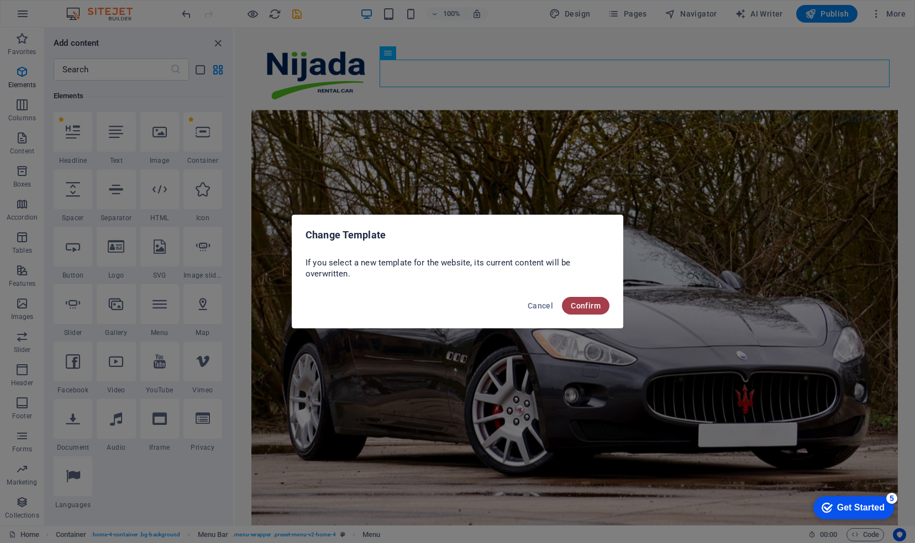
click at [584, 304] on span "Confirm" at bounding box center [585, 306] width 30 height 9
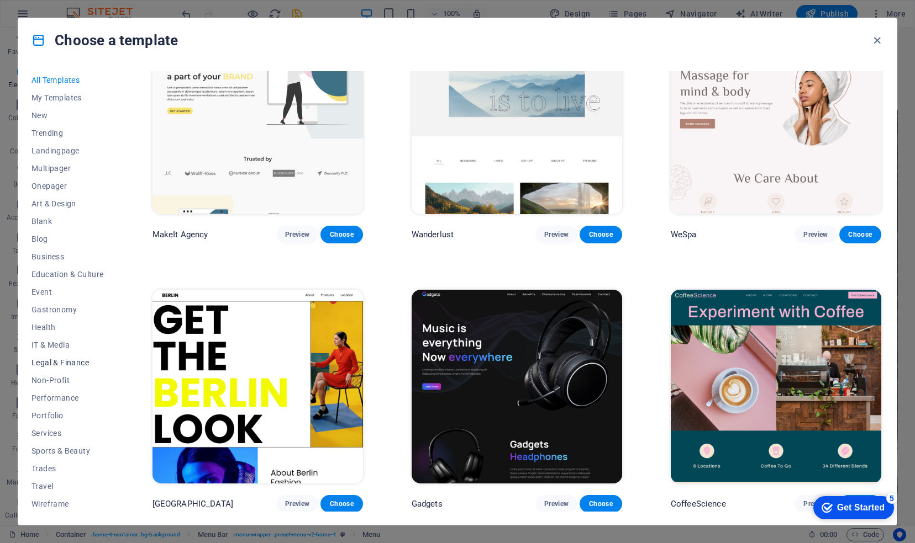
scroll to position [1, 0]
click at [43, 488] on span "Travel" at bounding box center [67, 486] width 72 height 9
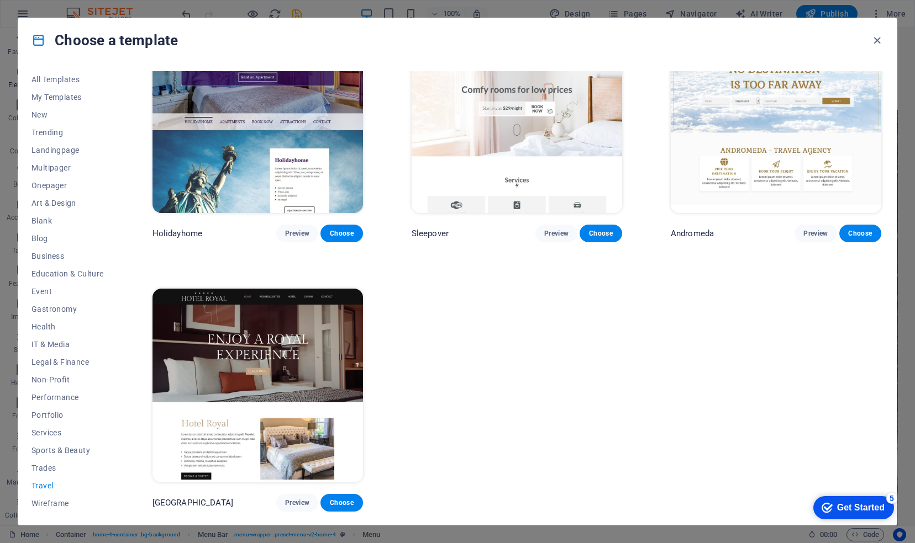
scroll to position [66, 0]
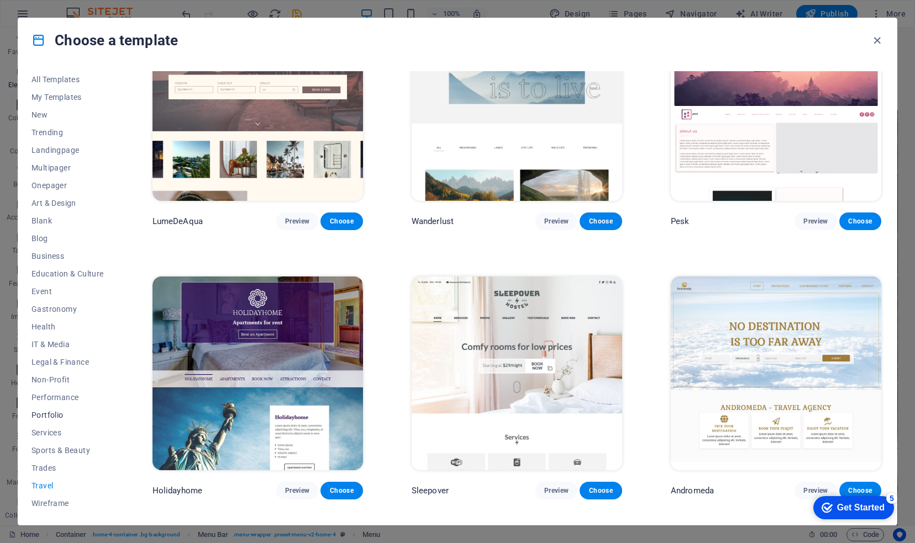
drag, startPoint x: 44, startPoint y: 453, endPoint x: 52, endPoint y: 415, distance: 38.3
click at [52, 415] on div "All Templates My Templates New Trending Landingpage Multipager Onepager Art & D…" at bounding box center [74, 291] width 86 height 441
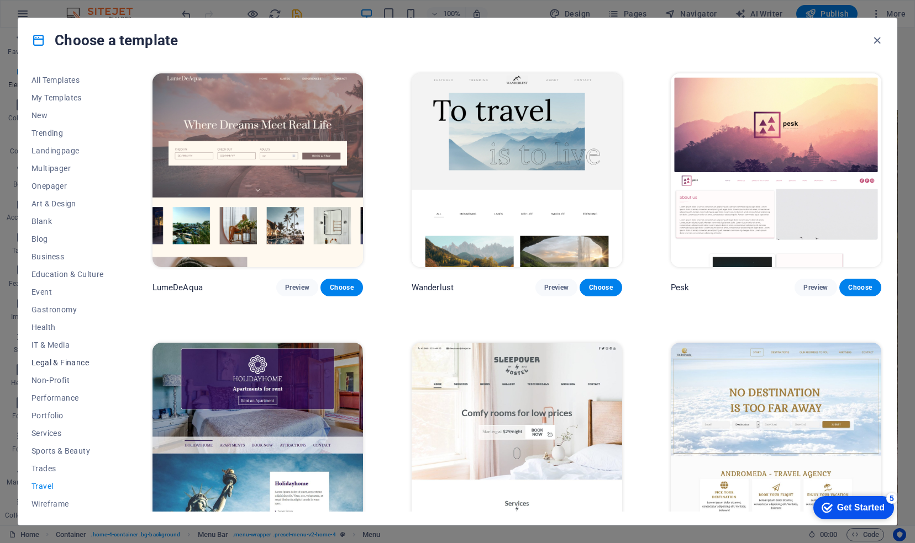
click at [46, 363] on span "Legal & Finance" at bounding box center [67, 362] width 72 height 9
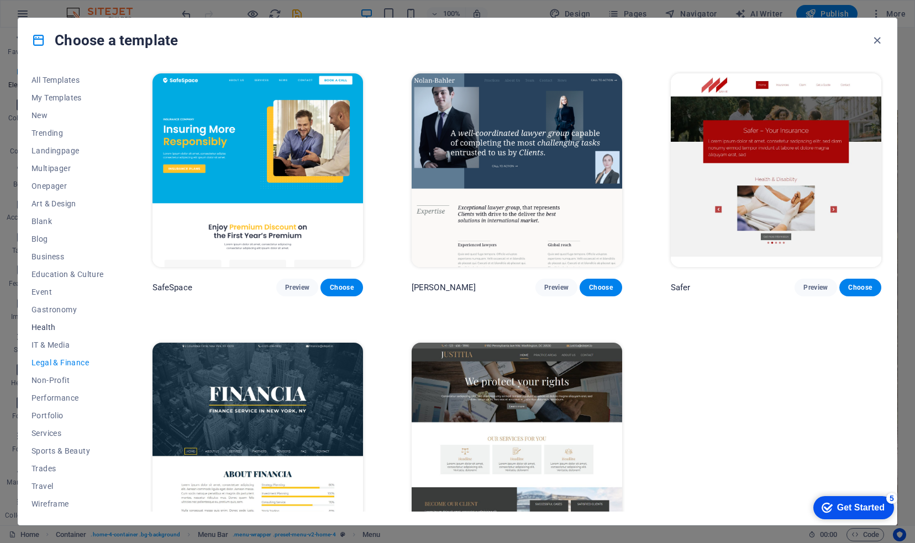
click at [50, 324] on span "Health" at bounding box center [67, 327] width 72 height 9
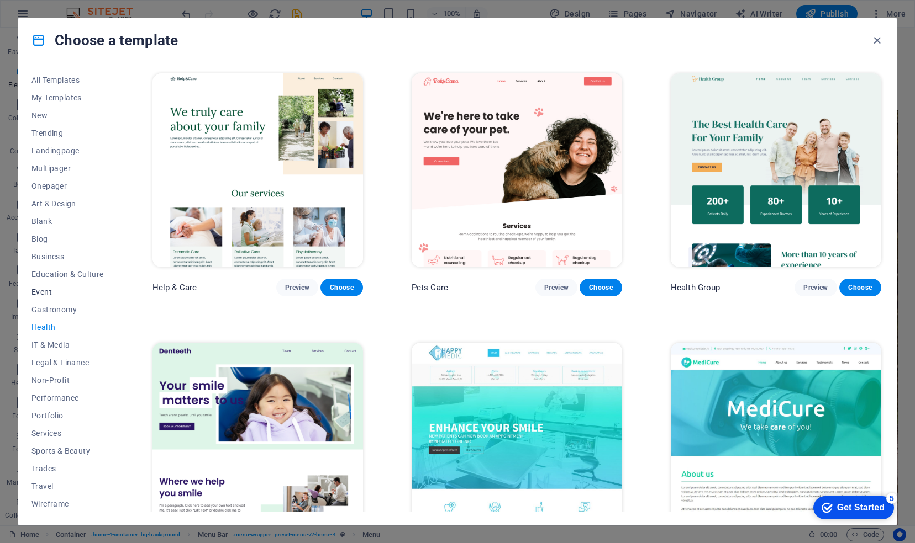
click at [54, 293] on span "Event" at bounding box center [67, 292] width 72 height 9
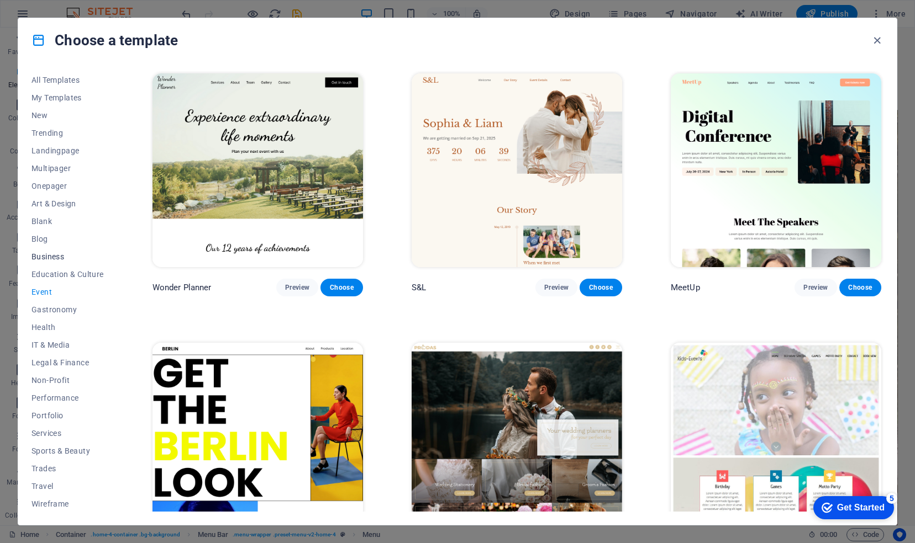
click at [56, 262] on button "Business" at bounding box center [67, 257] width 72 height 18
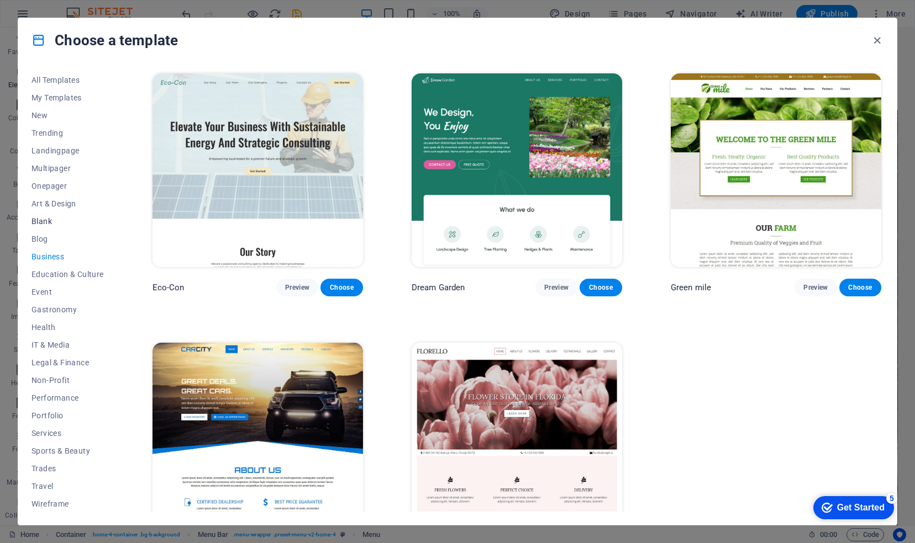
click at [55, 213] on button "Blank" at bounding box center [67, 222] width 72 height 18
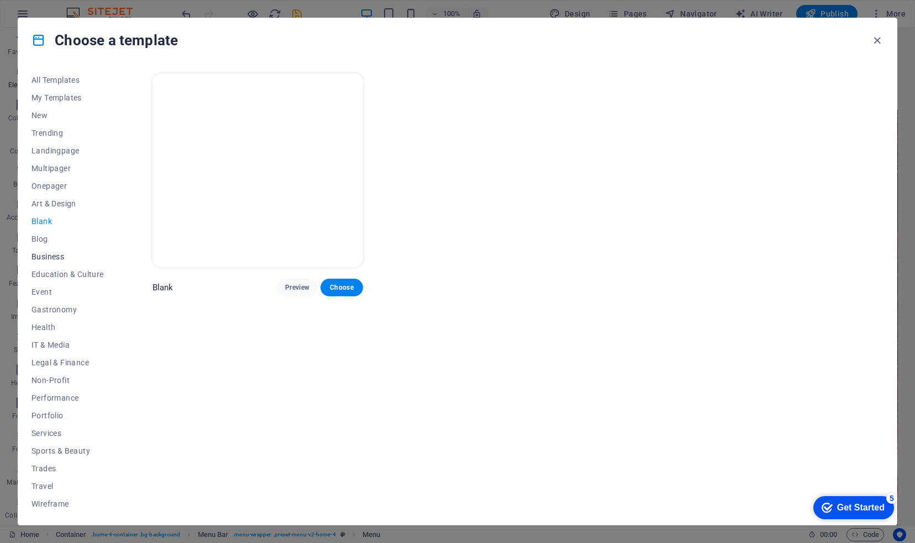
click at [50, 254] on span "Business" at bounding box center [67, 256] width 72 height 9
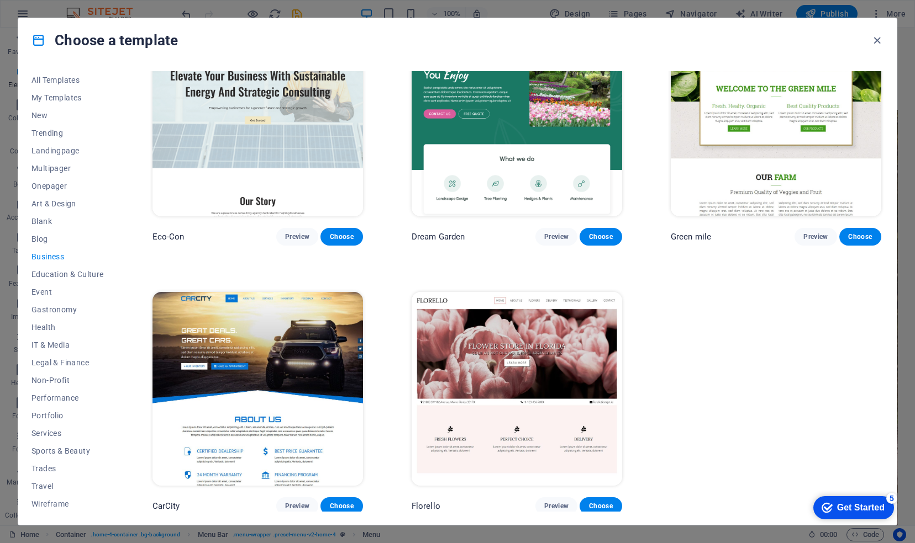
scroll to position [47, 0]
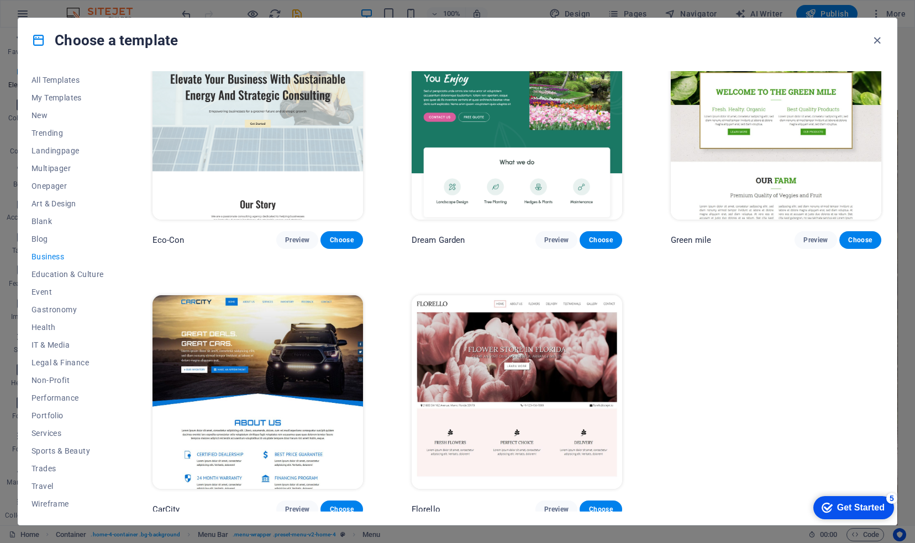
click at [309, 372] on img at bounding box center [257, 392] width 210 height 194
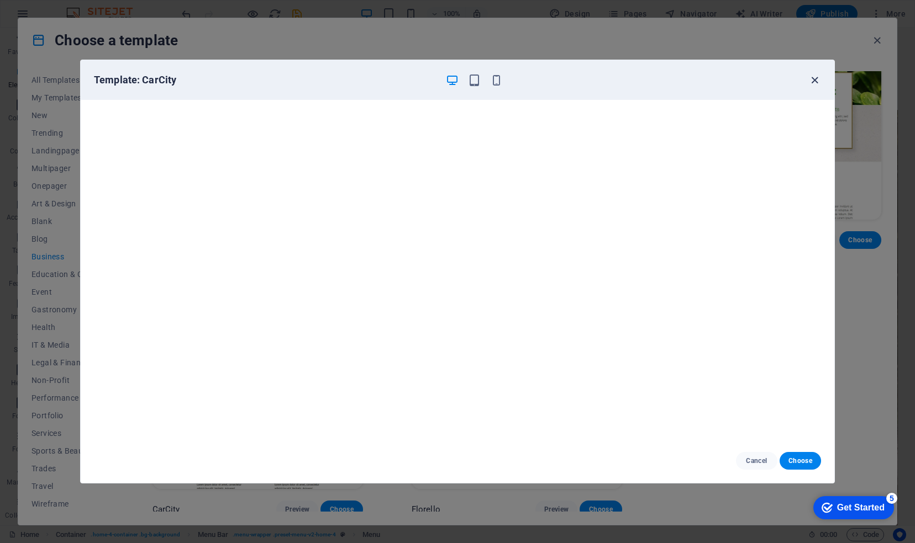
click at [812, 79] on icon "button" at bounding box center [814, 80] width 13 height 13
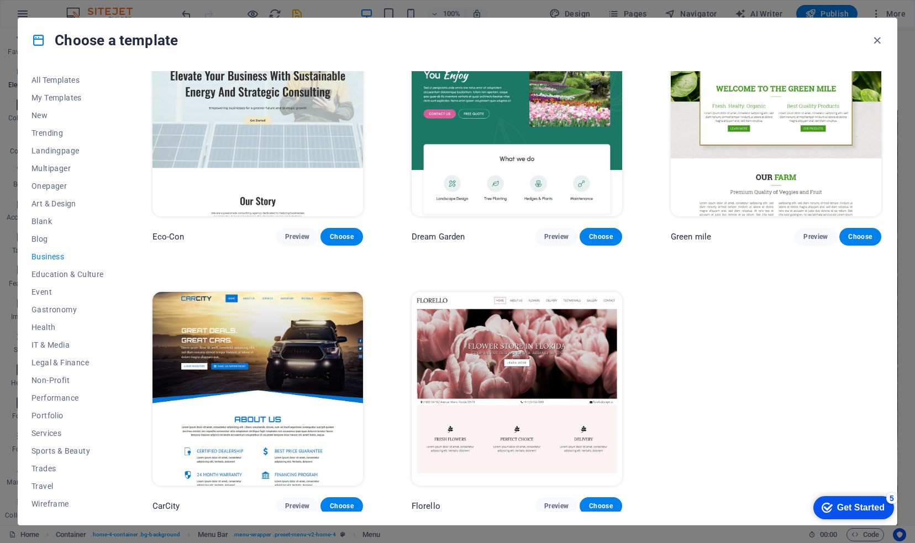
scroll to position [0, 0]
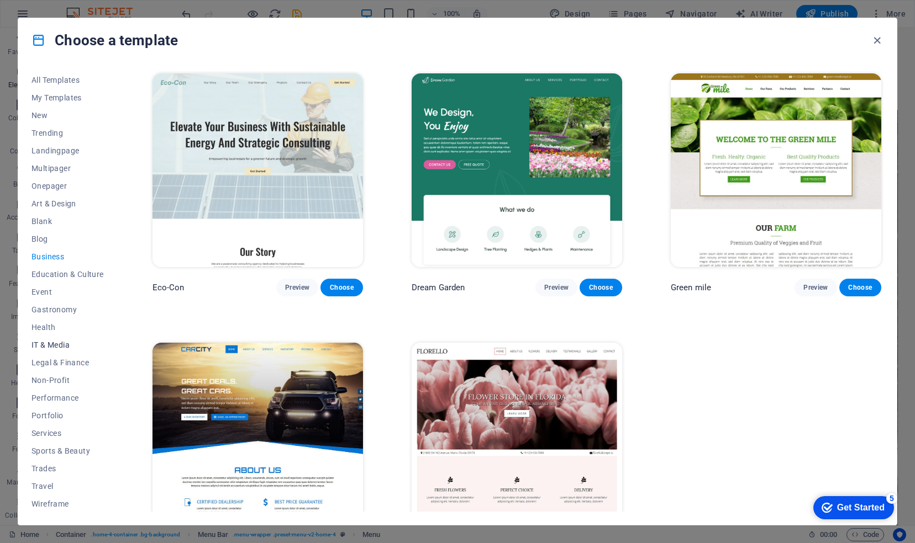
click at [64, 345] on span "IT & Media" at bounding box center [67, 345] width 72 height 9
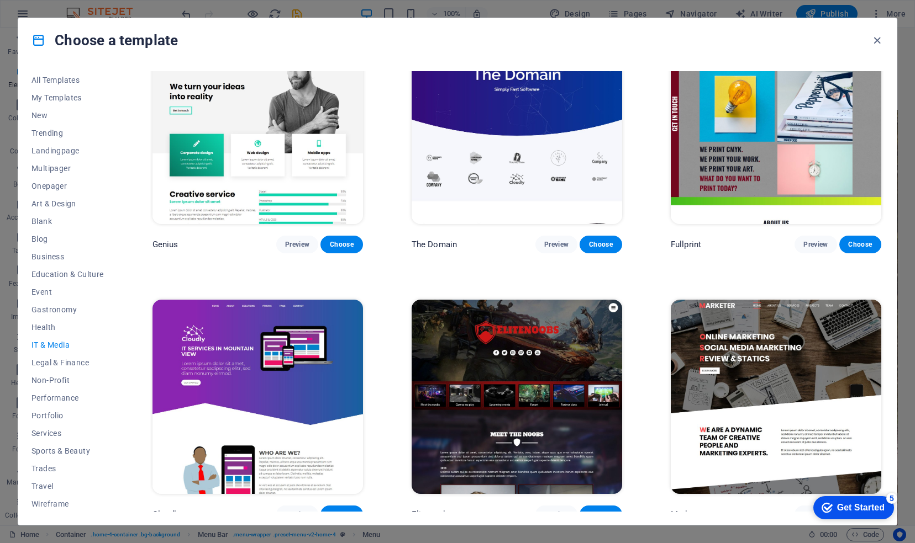
scroll to position [588, 0]
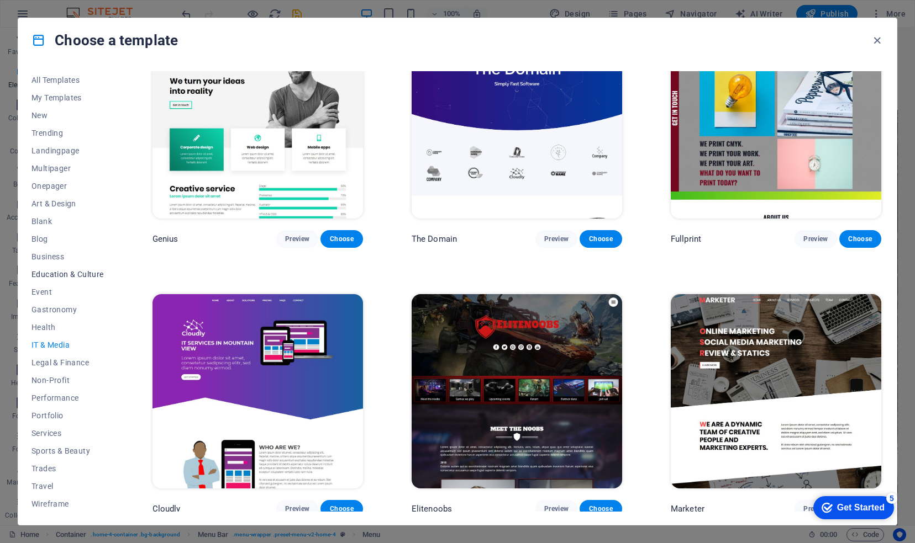
click at [57, 273] on span "Education & Culture" at bounding box center [67, 274] width 72 height 9
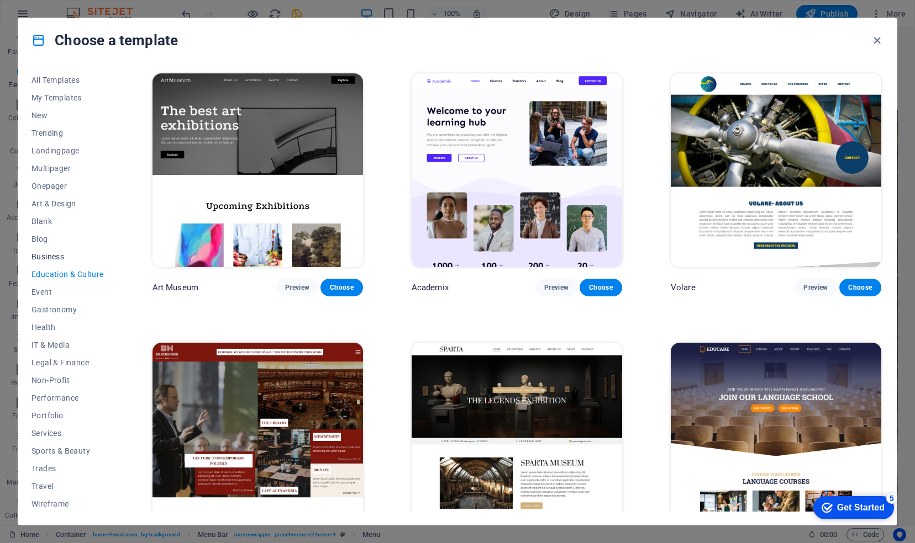
click at [50, 260] on span "Business" at bounding box center [67, 256] width 72 height 9
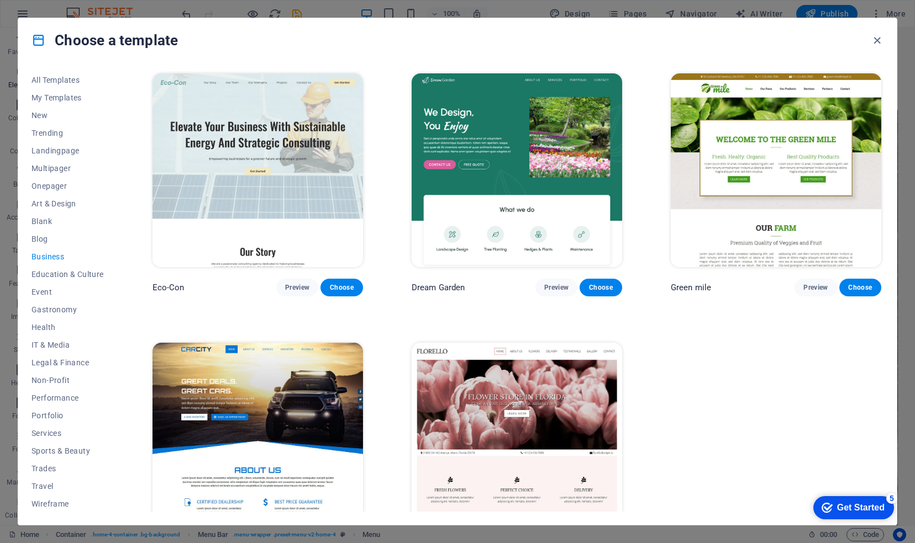
click at [50, 260] on span "Business" at bounding box center [67, 256] width 72 height 9
click at [53, 230] on button "Blank" at bounding box center [67, 222] width 72 height 18
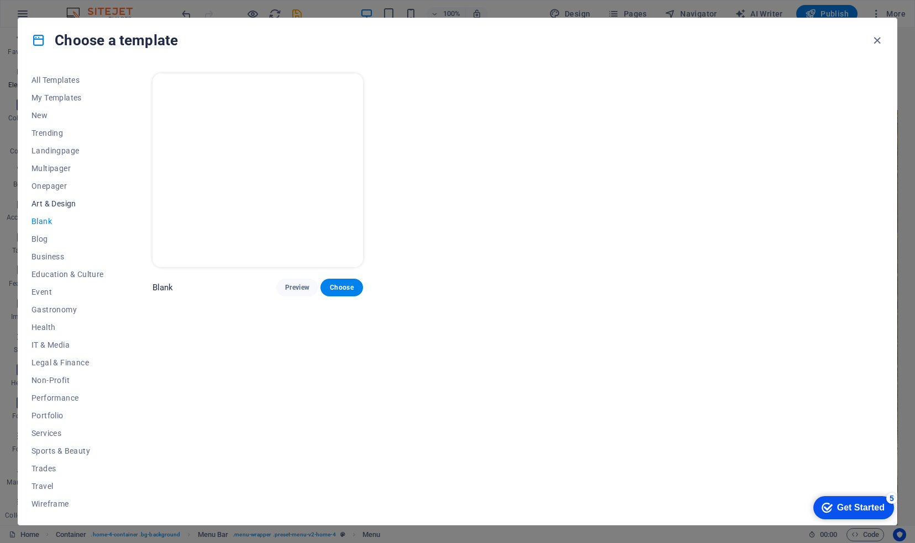
click at [49, 196] on button "Art & Design" at bounding box center [67, 204] width 72 height 18
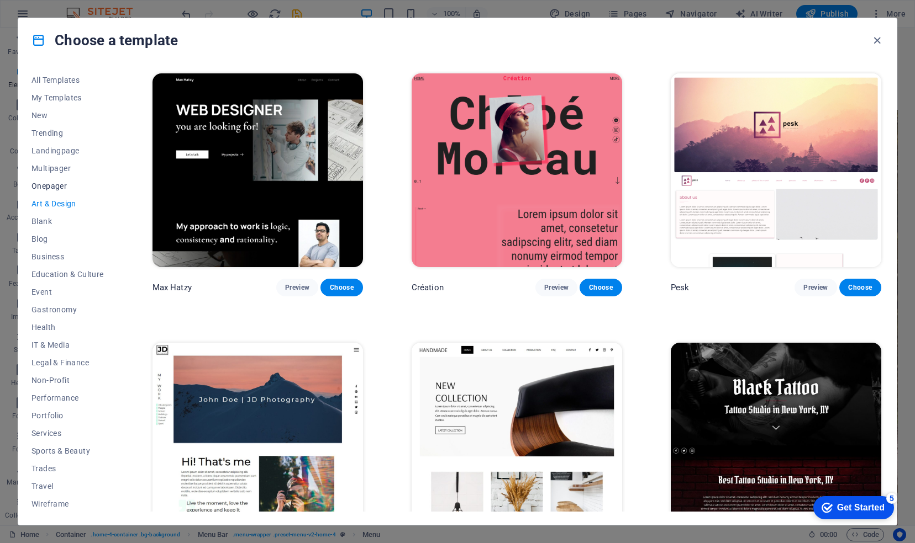
click at [52, 180] on button "Onepager" at bounding box center [67, 186] width 72 height 18
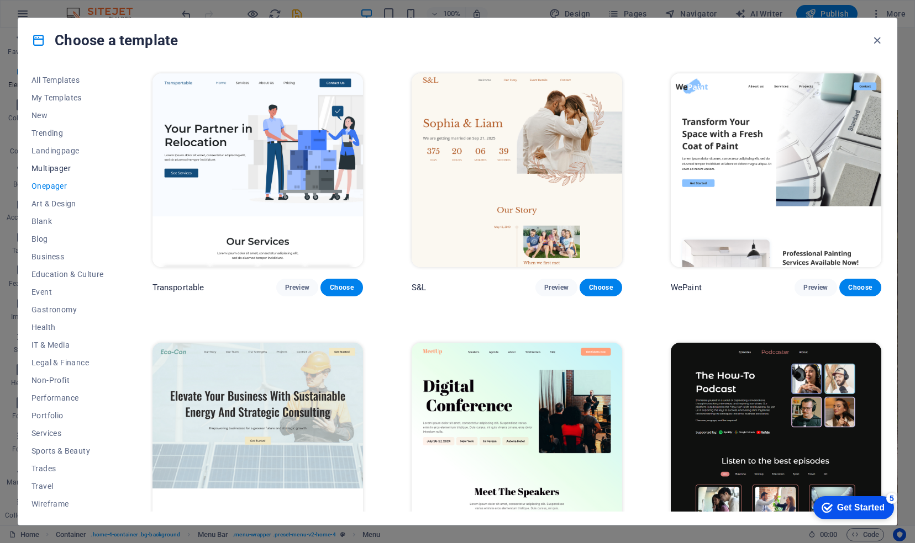
click at [54, 160] on button "Multipager" at bounding box center [67, 169] width 72 height 18
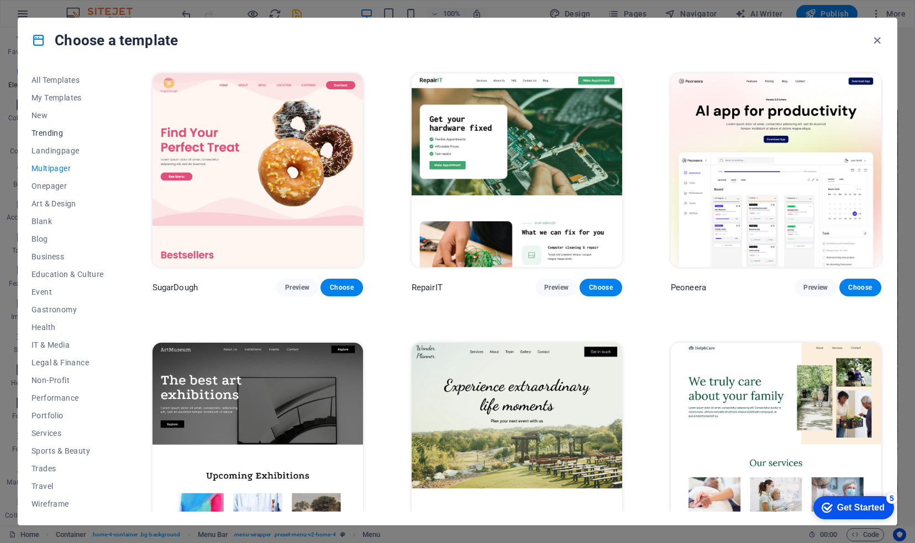
click at [59, 129] on span "Trending" at bounding box center [67, 133] width 72 height 9
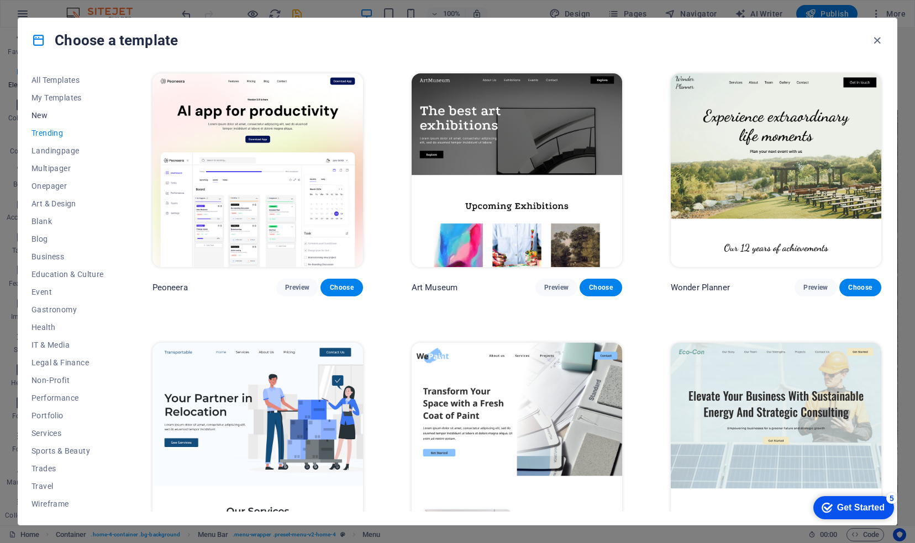
click at [59, 113] on span "New" at bounding box center [67, 115] width 72 height 9
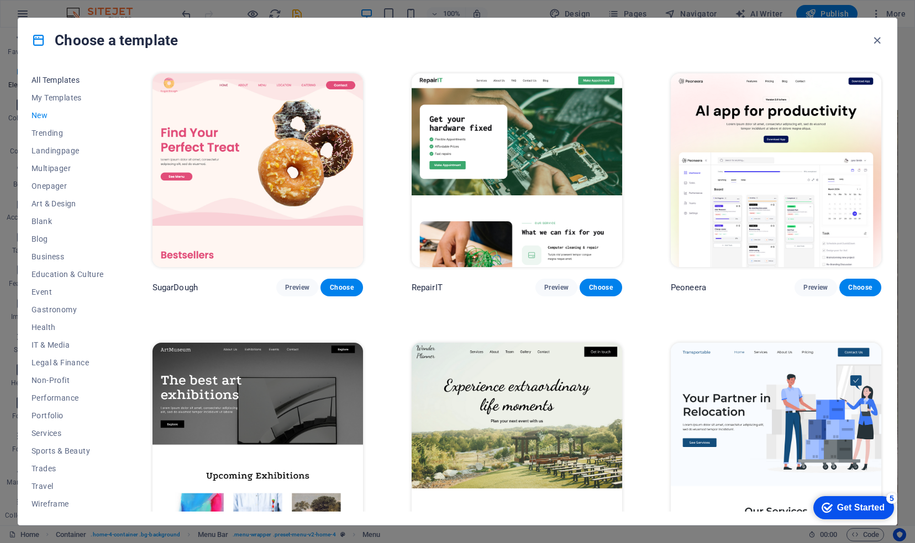
click at [65, 85] on button "All Templates" at bounding box center [67, 80] width 72 height 18
click at [64, 80] on span "All Templates" at bounding box center [67, 80] width 72 height 9
click at [880, 39] on icon "button" at bounding box center [876, 40] width 13 height 13
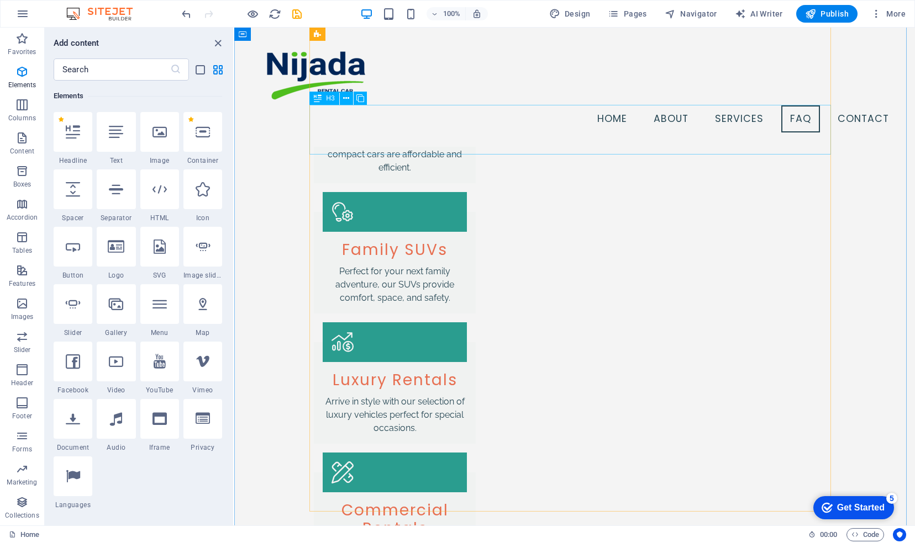
scroll to position [1005, 0]
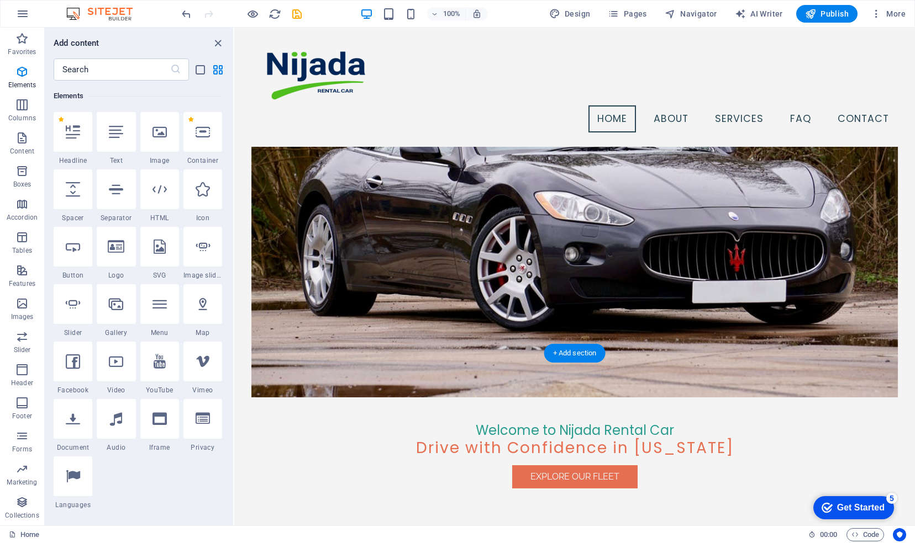
scroll to position [0, 0]
